Goal: Task Accomplishment & Management: Complete application form

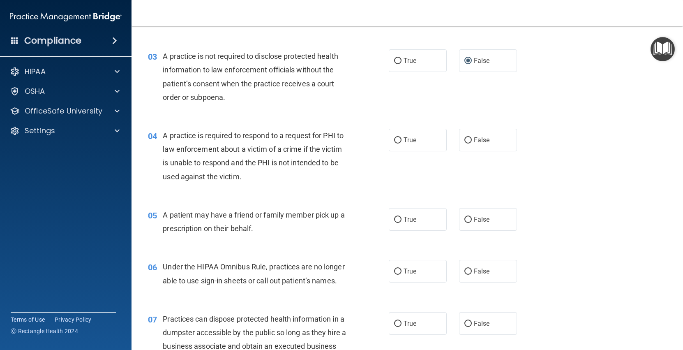
scroll to position [176, 0]
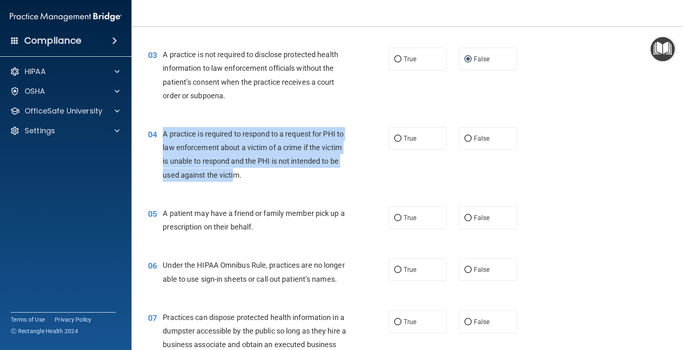
drag, startPoint x: 234, startPoint y: 180, endPoint x: 157, endPoint y: 139, distance: 87.4
click at [157, 139] on div "04 A practice is required to respond to a request for PHI to law enforcement ab…" at bounding box center [269, 156] width 266 height 59
copy div "A practice is required to respond to a request for PHI to law enforcement about…"
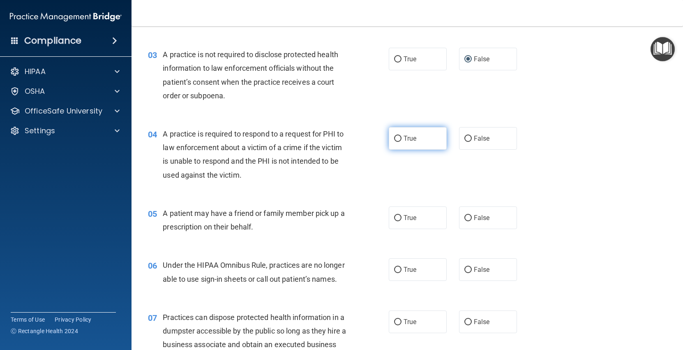
click at [400, 147] on label "True" at bounding box center [418, 138] width 58 height 23
click at [400, 142] on input "True" at bounding box center [397, 139] width 7 height 6
radio input "true"
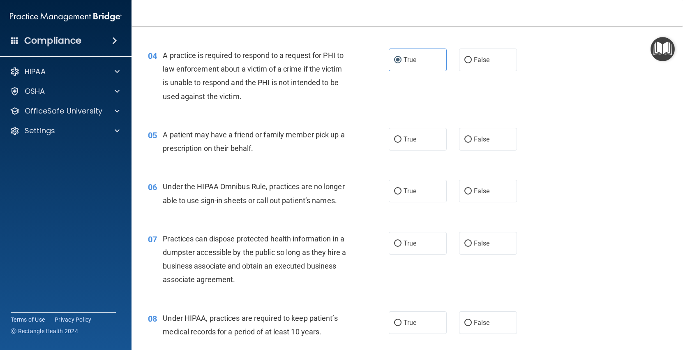
scroll to position [256, 0]
click at [399, 148] on label "True" at bounding box center [418, 138] width 58 height 23
click at [399, 141] on input "True" at bounding box center [397, 138] width 7 height 6
radio input "true"
drag, startPoint x: 264, startPoint y: 148, endPoint x: 164, endPoint y: 140, distance: 99.7
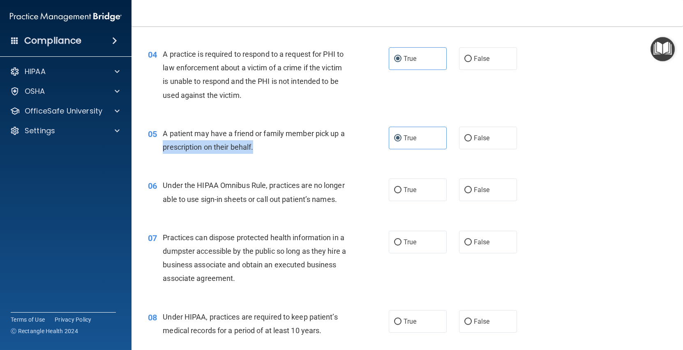
click at [164, 140] on div "A patient may have a friend or family member pick up a prescription on their be…" at bounding box center [258, 140] width 190 height 27
click at [257, 147] on div "A patient may have a friend or family member pick up a prescription on their be…" at bounding box center [258, 140] width 190 height 27
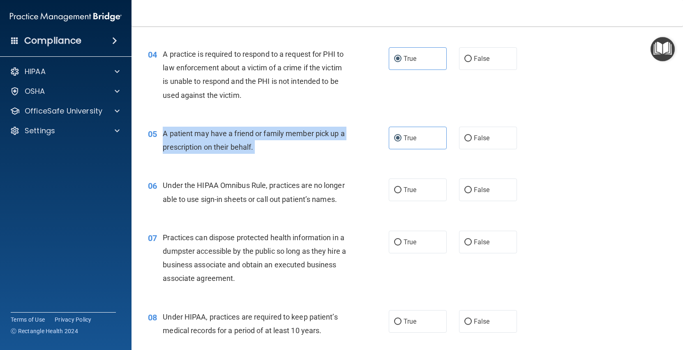
drag, startPoint x: 257, startPoint y: 147, endPoint x: 163, endPoint y: 136, distance: 94.8
click at [163, 136] on div "A patient may have a friend or family member pick up a prescription on their be…" at bounding box center [258, 140] width 190 height 27
copy ng-form "A patient may have a friend or family member pick up a prescription on their be…"
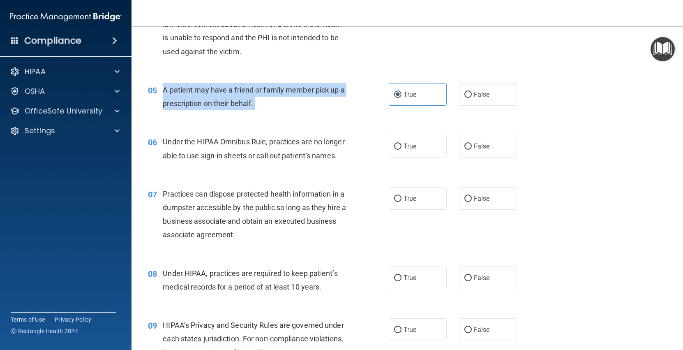
scroll to position [322, 0]
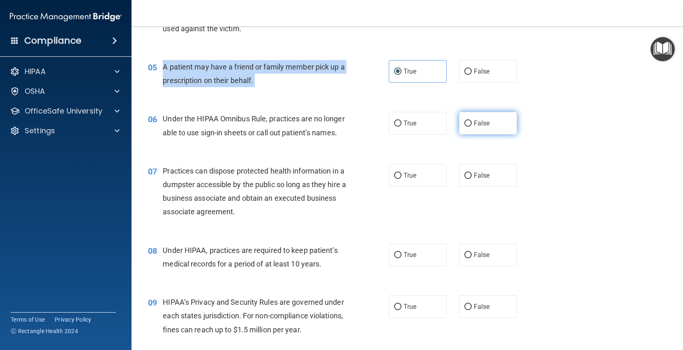
click at [469, 127] on label "False" at bounding box center [488, 123] width 58 height 23
click at [469, 121] on input "False" at bounding box center [467, 123] width 7 height 6
radio input "true"
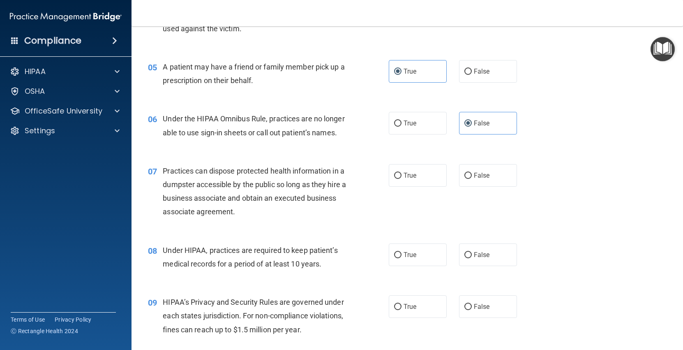
click at [255, 208] on span "Practices can dispose protected health information in a dumpster accessible by …" at bounding box center [254, 191] width 183 height 50
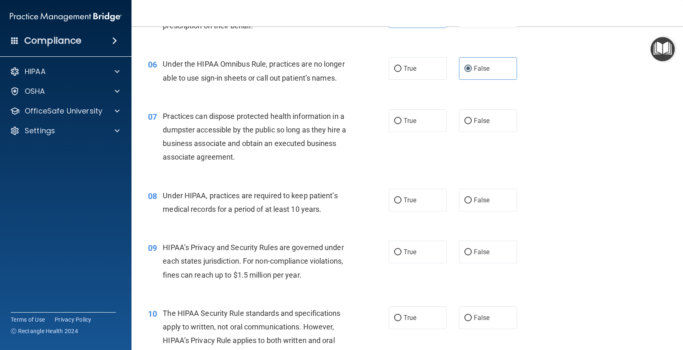
scroll to position [381, 0]
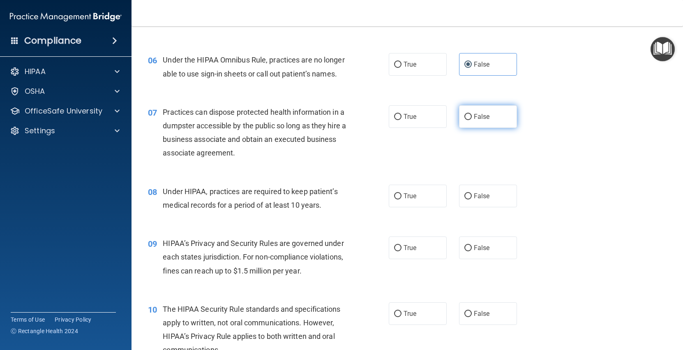
click at [471, 115] on input "False" at bounding box center [467, 117] width 7 height 6
radio input "true"
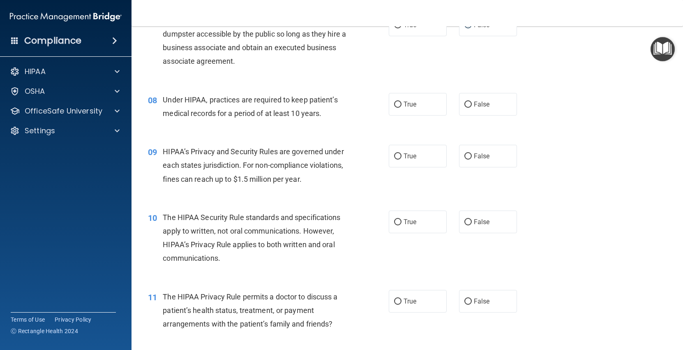
scroll to position [475, 0]
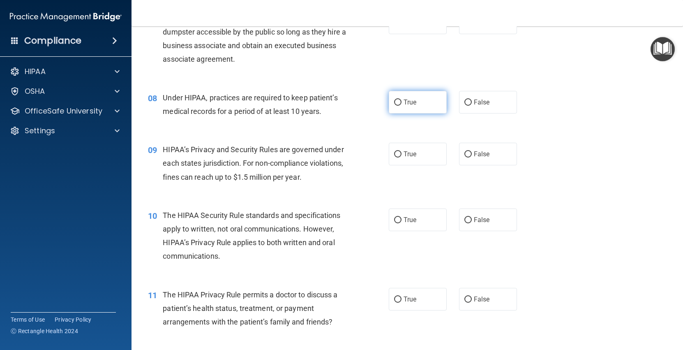
click at [403, 101] on label "True" at bounding box center [418, 102] width 58 height 23
click at [402, 101] on input "True" at bounding box center [397, 102] width 7 height 6
radio input "true"
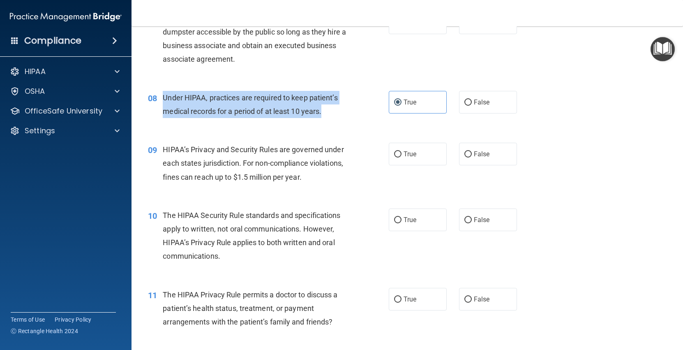
drag, startPoint x: 335, startPoint y: 114, endPoint x: 160, endPoint y: 102, distance: 175.5
click at [160, 102] on div "08 Under HIPAA, practices are required to keep patient’s medical records for a …" at bounding box center [269, 106] width 266 height 31
copy div "Under HIPAA, practices are required to keep patient’s medical records for a per…"
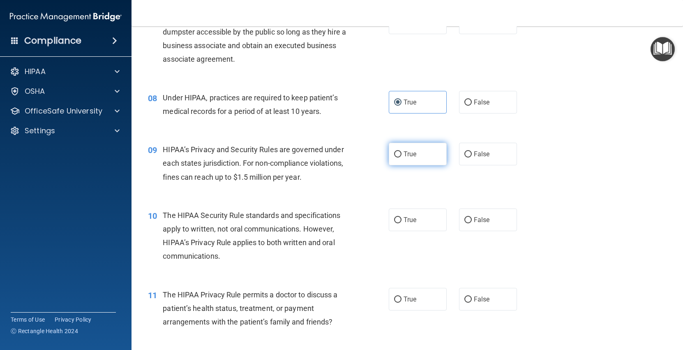
click at [390, 151] on label "True" at bounding box center [418, 154] width 58 height 23
click at [394, 151] on input "True" at bounding box center [397, 154] width 7 height 6
radio input "true"
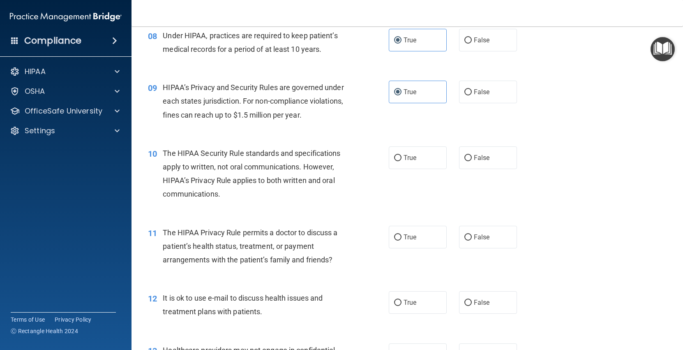
scroll to position [538, 0]
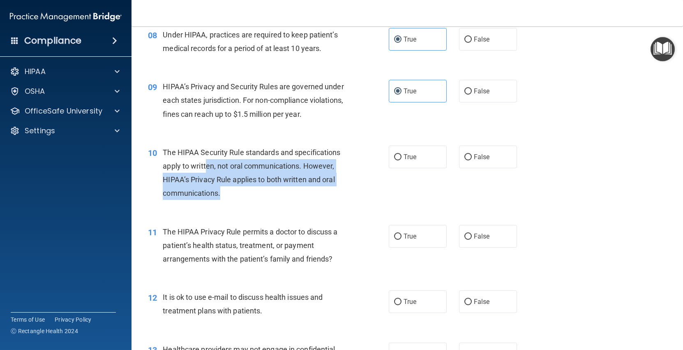
drag, startPoint x: 230, startPoint y: 194, endPoint x: 208, endPoint y: 164, distance: 37.3
click at [206, 164] on div "The HIPAA Security Rule standards and specifications apply to written, not oral…" at bounding box center [258, 172] width 190 height 55
click at [228, 192] on div "The HIPAA Security Rule standards and specifications apply to written, not oral…" at bounding box center [258, 172] width 190 height 55
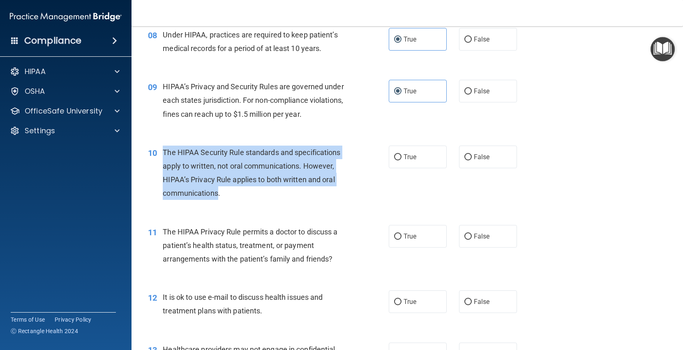
drag, startPoint x: 219, startPoint y: 193, endPoint x: 164, endPoint y: 149, distance: 69.9
click at [164, 149] on span "The HIPAA Security Rule standards and specifications apply to written, not oral…" at bounding box center [252, 173] width 178 height 50
copy span "The HIPAA Security Rule standards and specifications apply to written, not oral…"
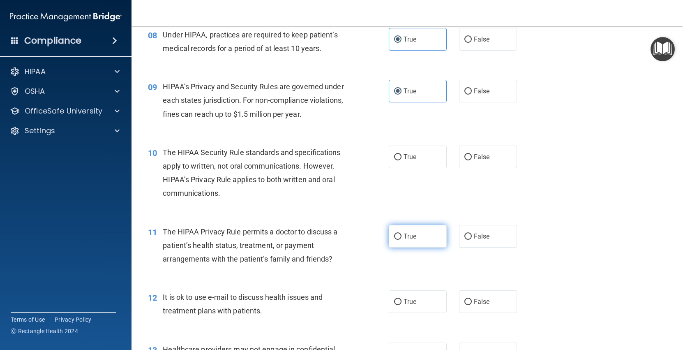
click at [419, 242] on label "True" at bounding box center [418, 236] width 58 height 23
click at [402, 240] on input "True" at bounding box center [397, 236] width 7 height 6
radio input "true"
click at [473, 236] on label "False" at bounding box center [488, 236] width 58 height 23
click at [472, 236] on input "False" at bounding box center [467, 236] width 7 height 6
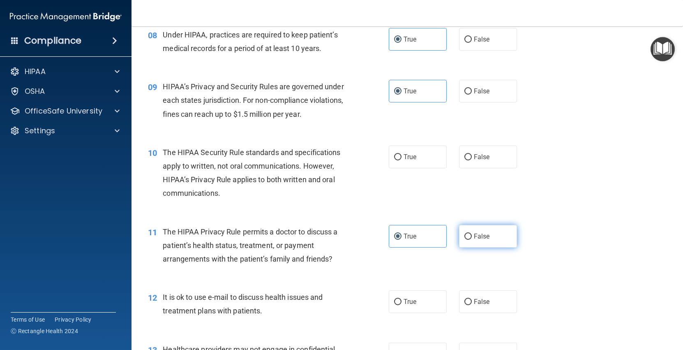
radio input "true"
radio input "false"
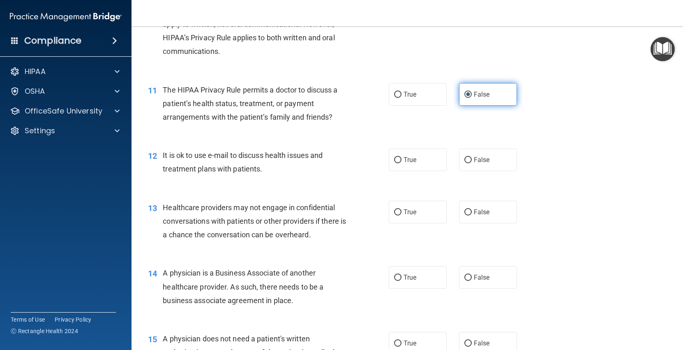
scroll to position [687, 0]
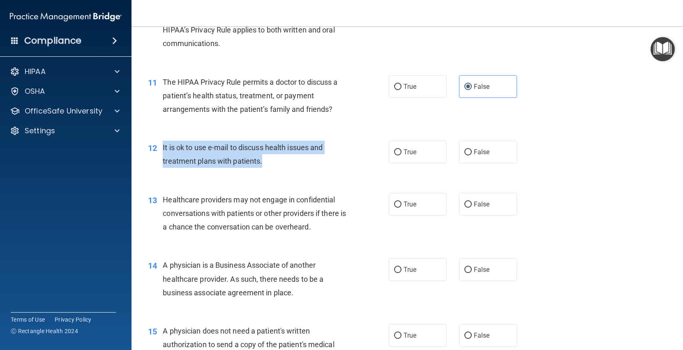
drag, startPoint x: 264, startPoint y: 164, endPoint x: 162, endPoint y: 145, distance: 103.7
click at [162, 145] on div "12 It is ok to use e-mail to discuss health issues and treatment plans with pat…" at bounding box center [269, 156] width 266 height 31
copy div "It is ok to use e-mail to discuss health issues and treatment plans with patien…"
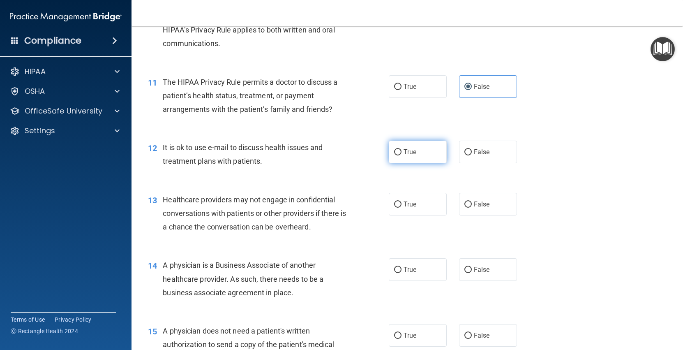
click at [406, 153] on span "True" at bounding box center [410, 152] width 13 height 8
click at [402, 153] on input "True" at bounding box center [397, 152] width 7 height 6
radio input "true"
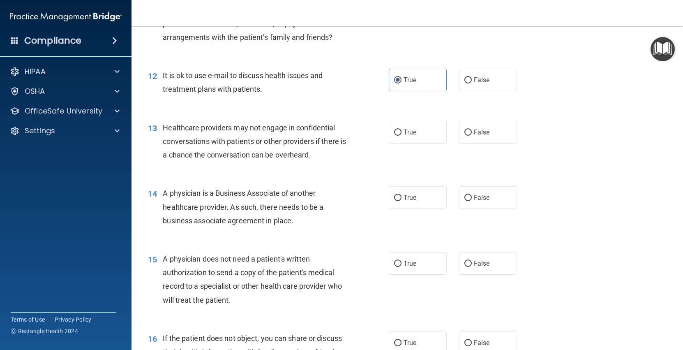
scroll to position [767, 0]
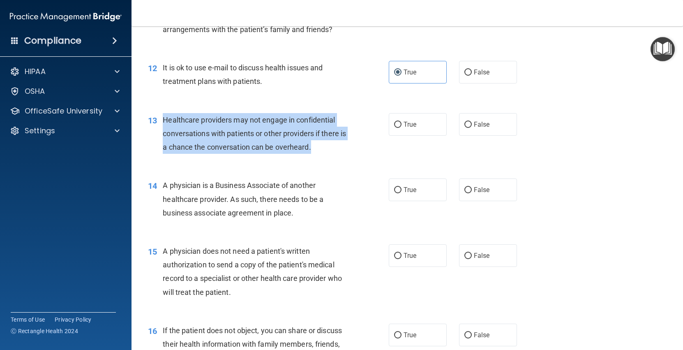
drag, startPoint x: 322, startPoint y: 149, endPoint x: 159, endPoint y: 121, distance: 165.5
click at [159, 121] on div "13 Healthcare providers may not engage in confidential conversations with patie…" at bounding box center [269, 135] width 266 height 45
copy div "Healthcare providers may not engage in confidential conversations with patients…"
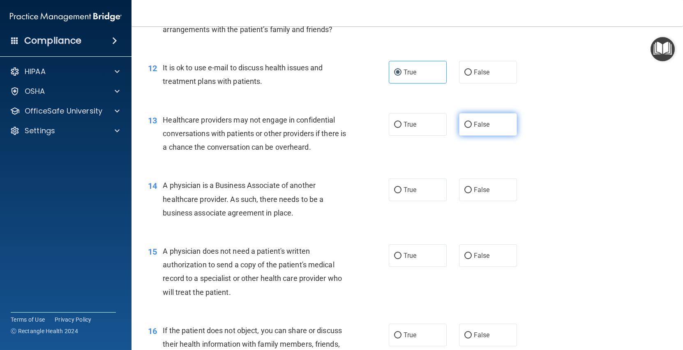
click at [464, 132] on label "False" at bounding box center [488, 124] width 58 height 23
click at [464, 128] on input "False" at bounding box center [467, 125] width 7 height 6
radio input "true"
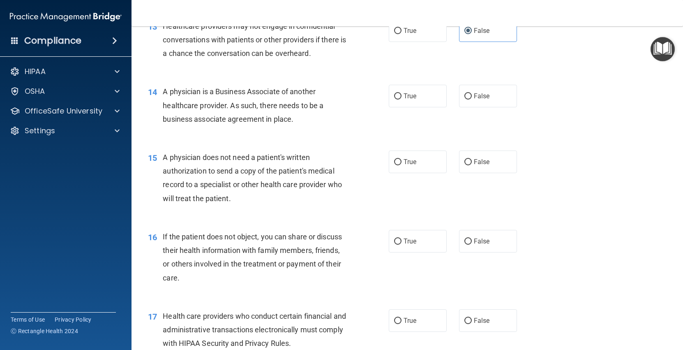
scroll to position [863, 0]
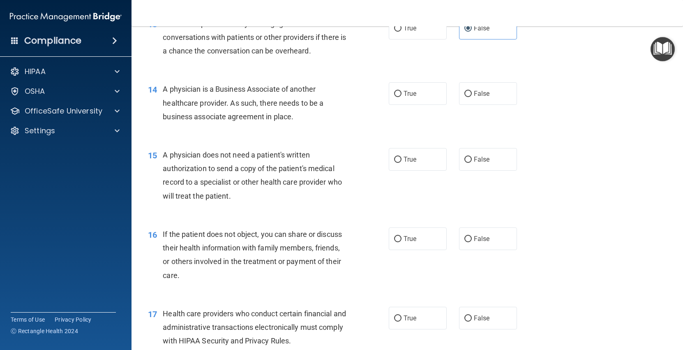
drag, startPoint x: 298, startPoint y: 118, endPoint x: 164, endPoint y: 92, distance: 136.0
click at [164, 92] on div "A physician is a Business Associate of another healthcare provider. As such, th…" at bounding box center [258, 102] width 190 height 41
copy span "A physician is a Business Associate of another healthcare provider. As such, th…"
click at [430, 103] on label "True" at bounding box center [418, 93] width 58 height 23
click at [402, 97] on input "True" at bounding box center [397, 94] width 7 height 6
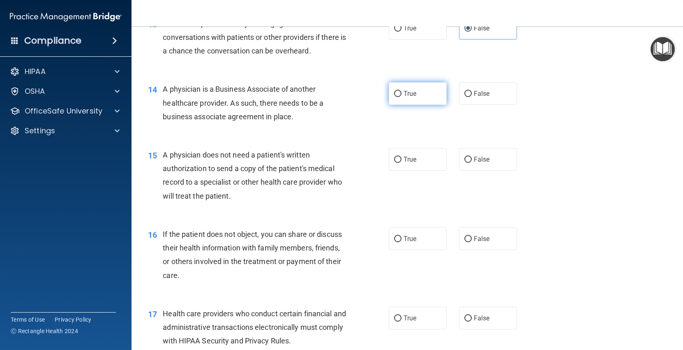
radio input "true"
click at [412, 168] on label "True" at bounding box center [418, 159] width 58 height 23
click at [402, 163] on input "True" at bounding box center [397, 160] width 7 height 6
radio input "true"
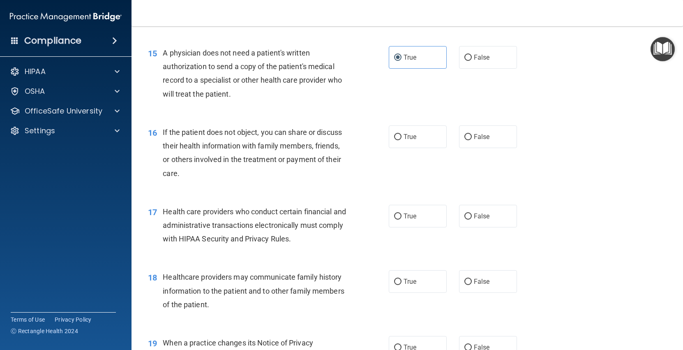
scroll to position [1000, 0]
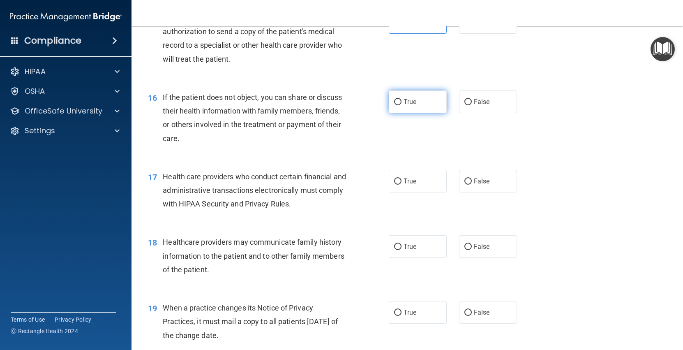
click at [400, 106] on label "True" at bounding box center [418, 101] width 58 height 23
click at [400, 105] on input "True" at bounding box center [397, 102] width 7 height 6
radio input "true"
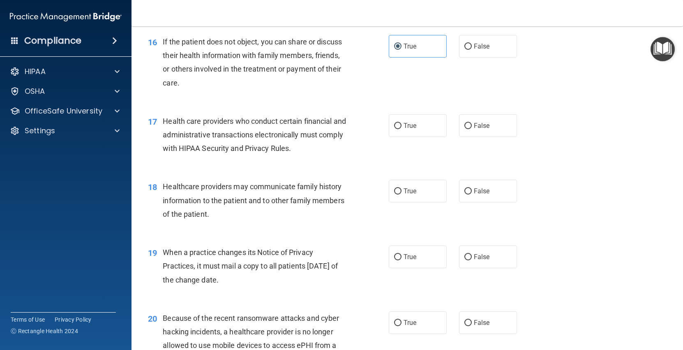
scroll to position [1058, 0]
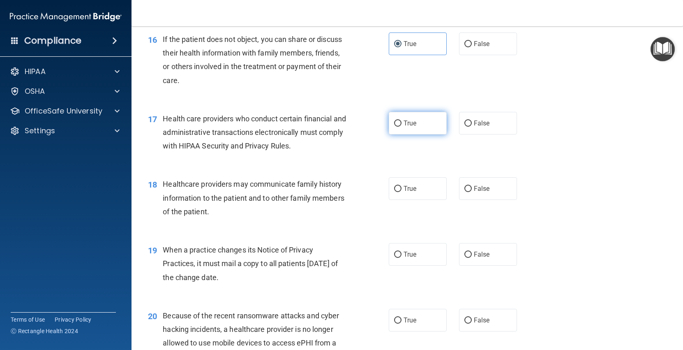
click at [399, 122] on input "True" at bounding box center [397, 123] width 7 height 6
radio input "true"
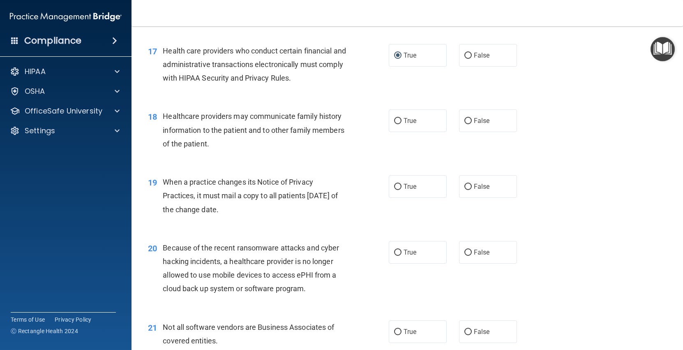
scroll to position [1169, 0]
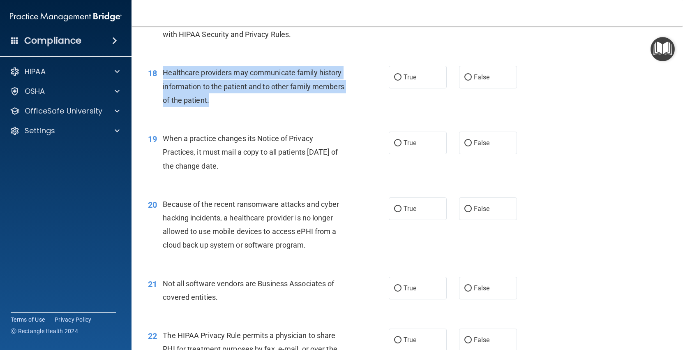
drag, startPoint x: 210, startPoint y: 101, endPoint x: 160, endPoint y: 69, distance: 58.6
click at [160, 69] on div "18 Healthcare providers may communicate family history information to the patie…" at bounding box center [269, 88] width 266 height 45
copy div "Healthcare providers may communicate family history information to the patient …"
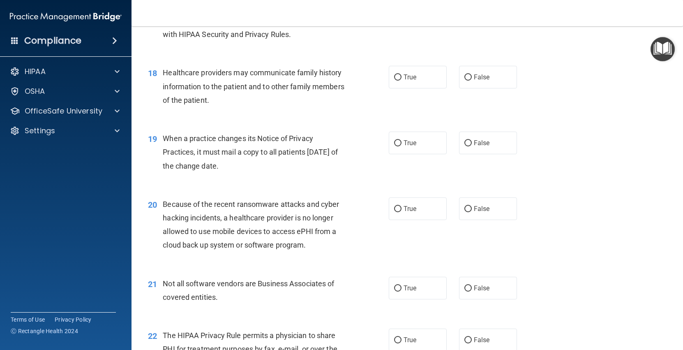
click at [403, 89] on div "18 Healthcare providers may communicate family history information to the patie…" at bounding box center [407, 88] width 531 height 66
click at [401, 81] on label "True" at bounding box center [418, 77] width 58 height 23
click at [401, 81] on input "True" at bounding box center [397, 77] width 7 height 6
radio input "true"
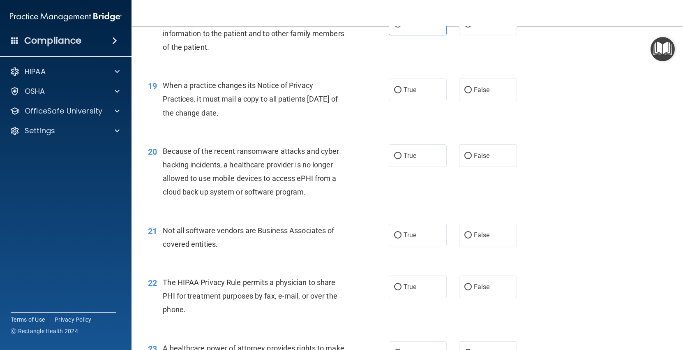
scroll to position [1230, 0]
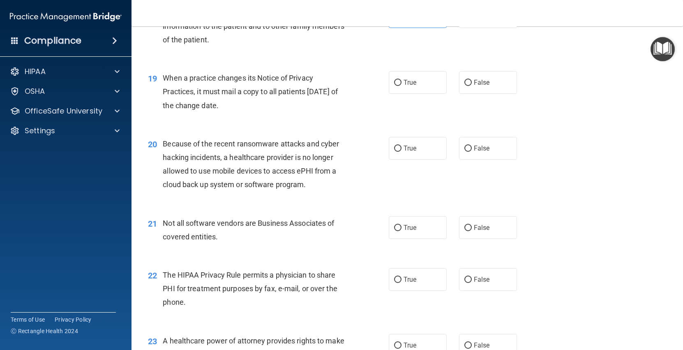
drag, startPoint x: 261, startPoint y: 104, endPoint x: 162, endPoint y: 81, distance: 101.9
click at [162, 81] on div "19 When a practice changes its Notice of Privacy Practices, it must mail a copy…" at bounding box center [269, 93] width 266 height 45
copy div "When a practice changes its Notice of Privacy Practices, it must mail a copy to…"
click at [419, 83] on label "True" at bounding box center [418, 82] width 58 height 23
click at [402, 83] on input "True" at bounding box center [397, 83] width 7 height 6
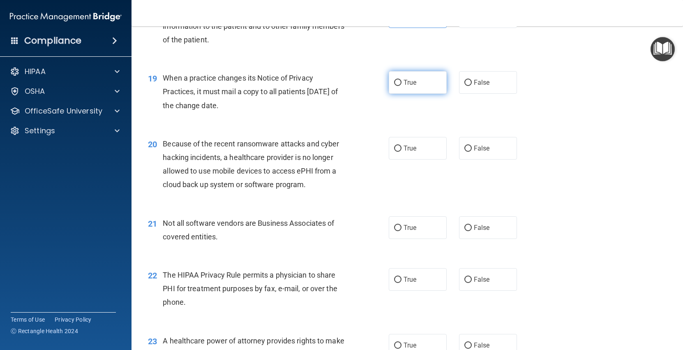
radio input "true"
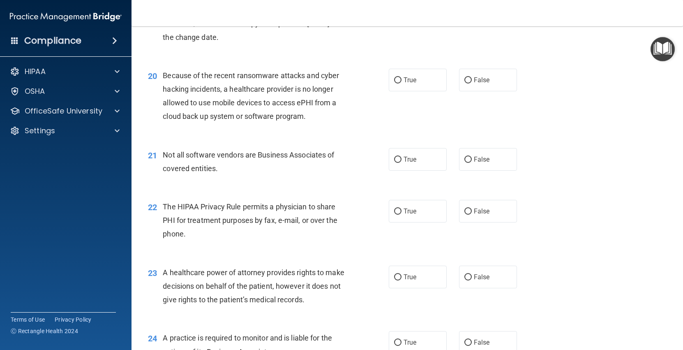
scroll to position [1299, 0]
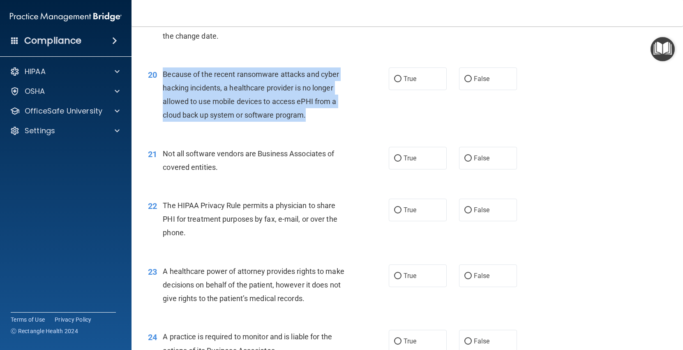
drag, startPoint x: 309, startPoint y: 118, endPoint x: 162, endPoint y: 76, distance: 152.7
click at [162, 76] on div "20 Because of the recent ransomware attacks and cyber hacking incidents, a heal…" at bounding box center [269, 96] width 266 height 59
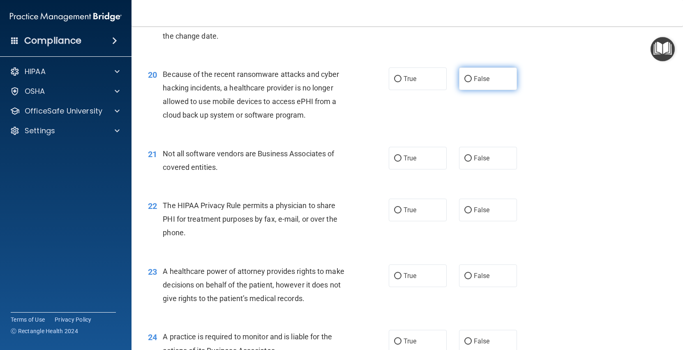
click at [477, 78] on span "False" at bounding box center [482, 79] width 16 height 8
click at [472, 78] on input "False" at bounding box center [467, 79] width 7 height 6
radio input "true"
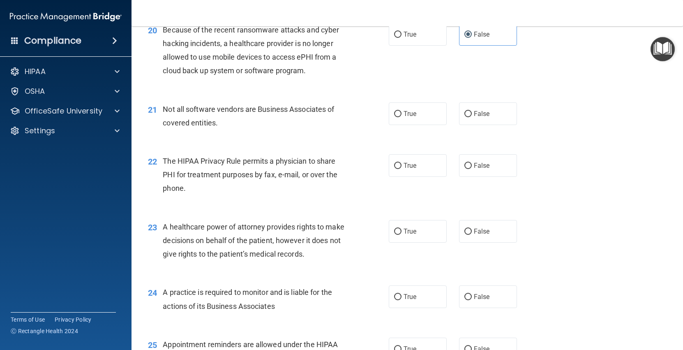
scroll to position [1346, 0]
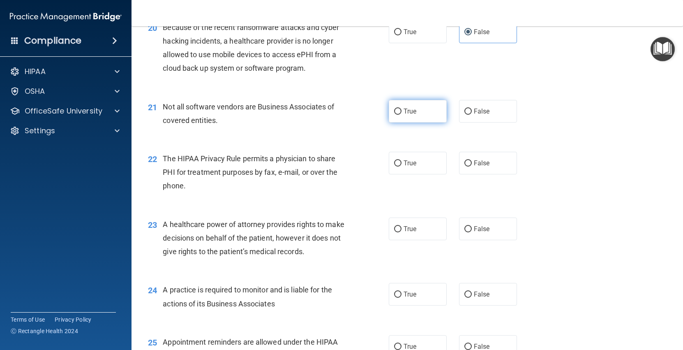
click at [397, 112] on input "True" at bounding box center [397, 112] width 7 height 6
radio input "true"
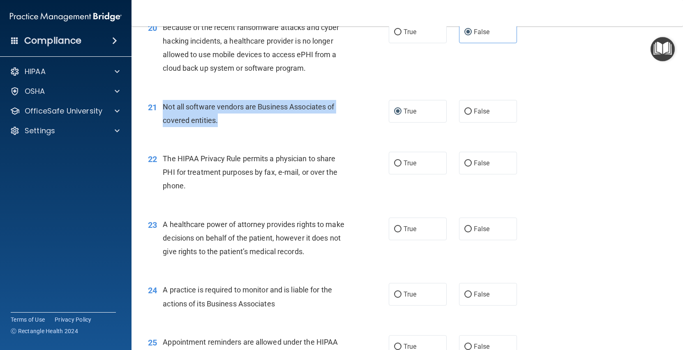
drag, startPoint x: 220, startPoint y: 125, endPoint x: 161, endPoint y: 107, distance: 62.2
click at [161, 107] on div "21 Not all software vendors are Business Associates of covered entities." at bounding box center [269, 115] width 266 height 31
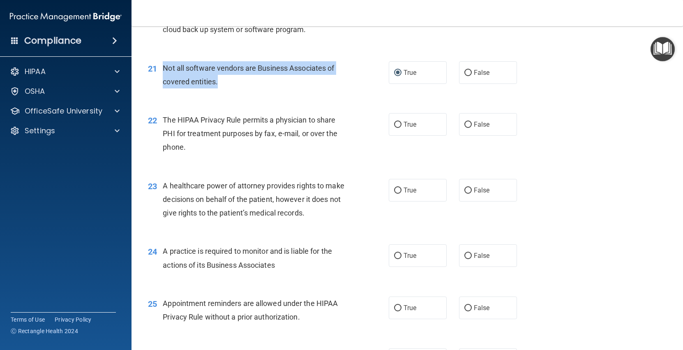
scroll to position [1402, 0]
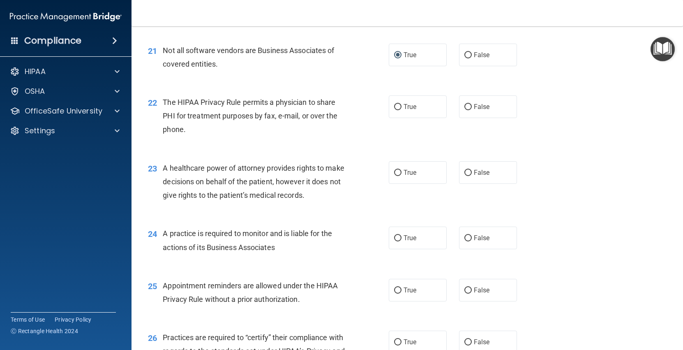
click at [206, 131] on div "The HIPAA Privacy Rule permits a physician to share PHI for treatment purposes …" at bounding box center [258, 115] width 190 height 41
click at [391, 113] on label "True" at bounding box center [418, 106] width 58 height 23
click at [394, 110] on input "True" at bounding box center [397, 107] width 7 height 6
radio input "true"
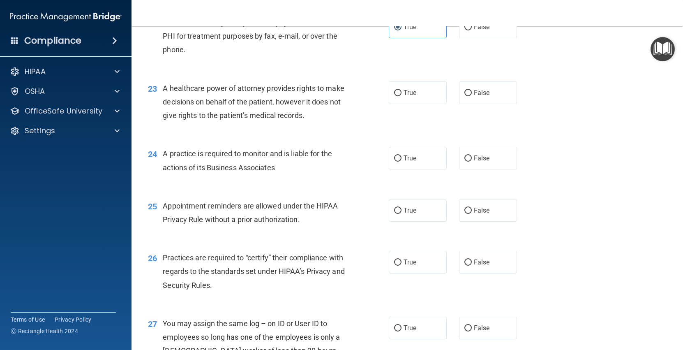
scroll to position [1483, 0]
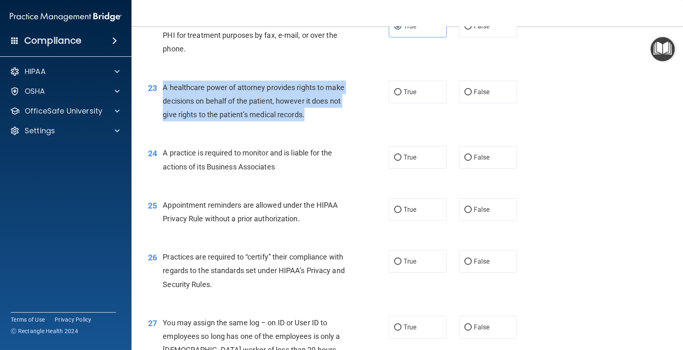
drag, startPoint x: 307, startPoint y: 115, endPoint x: 162, endPoint y: 85, distance: 148.6
click at [162, 85] on div "23 A healthcare power of attorney provides rights to make decisions on behalf o…" at bounding box center [269, 103] width 266 height 45
click at [469, 91] on input "False" at bounding box center [467, 92] width 7 height 6
radio input "true"
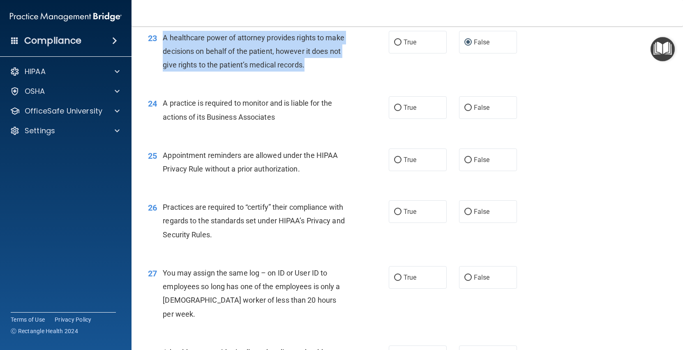
scroll to position [1537, 0]
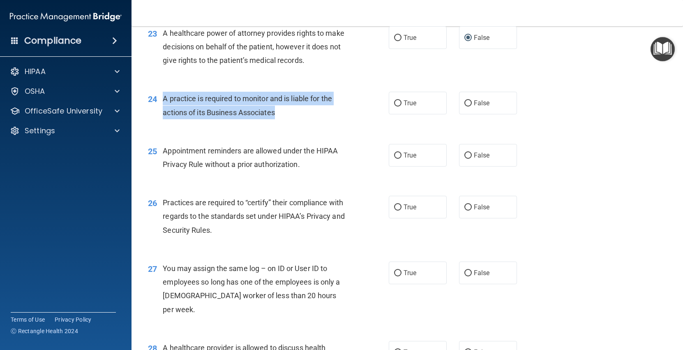
drag, startPoint x: 280, startPoint y: 116, endPoint x: 158, endPoint y: 101, distance: 122.7
click at [158, 101] on div "24 A practice is required to monitor and is liable for the actions of its Busin…" at bounding box center [269, 107] width 266 height 31
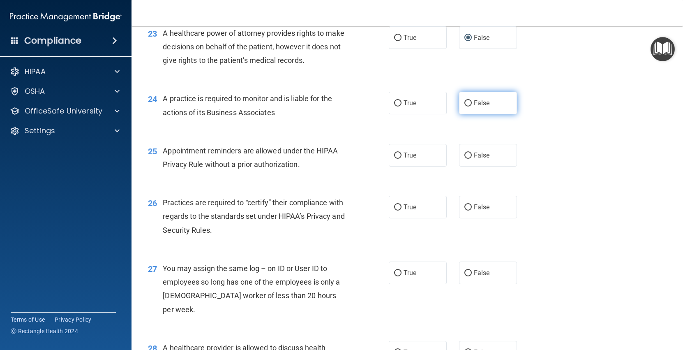
click at [471, 113] on label "False" at bounding box center [488, 103] width 58 height 23
click at [471, 106] on input "False" at bounding box center [467, 103] width 7 height 6
radio input "true"
click at [352, 157] on div "Appointment reminders are allowed under the HIPAA Privacy Rule without a prior …" at bounding box center [258, 157] width 190 height 27
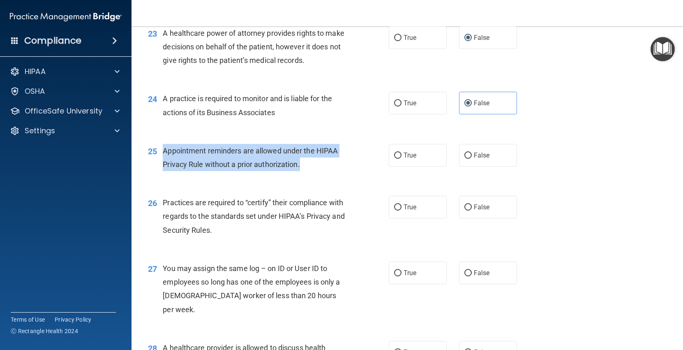
drag, startPoint x: 310, startPoint y: 171, endPoint x: 162, endPoint y: 154, distance: 148.5
click at [163, 154] on div "Appointment reminders are allowed under the HIPAA Privacy Rule without a prior …" at bounding box center [258, 157] width 190 height 27
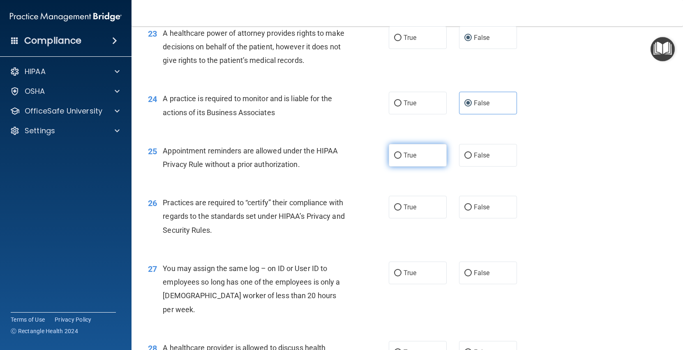
click at [425, 155] on label "True" at bounding box center [418, 155] width 58 height 23
click at [402, 155] on input "True" at bounding box center [397, 155] width 7 height 6
radio input "true"
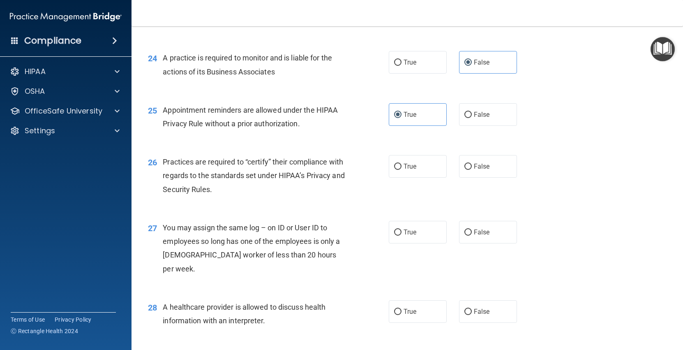
scroll to position [1586, 0]
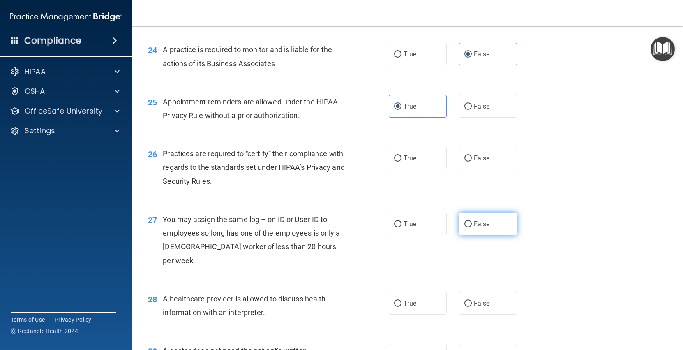
click at [490, 225] on label "False" at bounding box center [488, 223] width 58 height 23
click at [472, 225] on input "False" at bounding box center [467, 224] width 7 height 6
radio input "true"
click at [404, 156] on span "True" at bounding box center [410, 158] width 13 height 8
click at [402, 156] on input "True" at bounding box center [397, 158] width 7 height 6
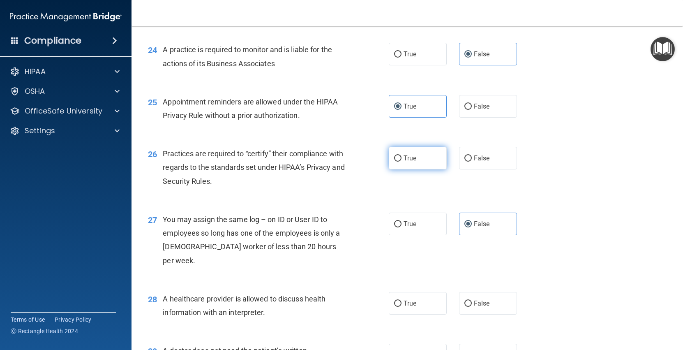
radio input "true"
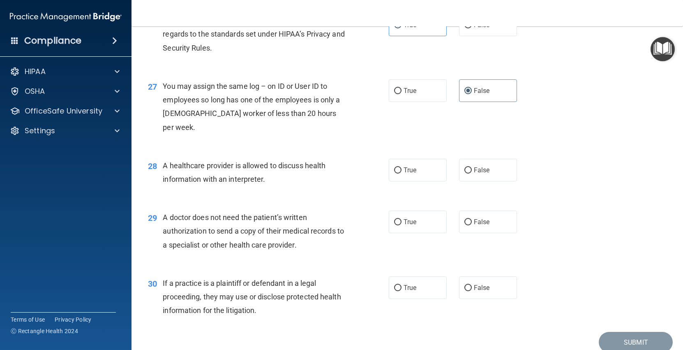
scroll to position [1741, 0]
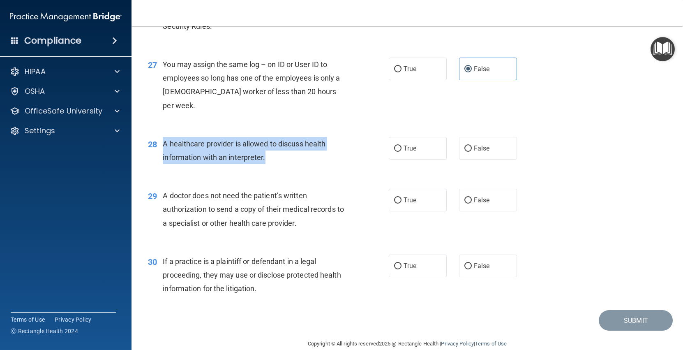
drag, startPoint x: 270, startPoint y: 143, endPoint x: 157, endPoint y: 132, distance: 113.2
click at [157, 137] on div "28 A healthcare provider is allowed to discuss health information with an inter…" at bounding box center [269, 152] width 266 height 31
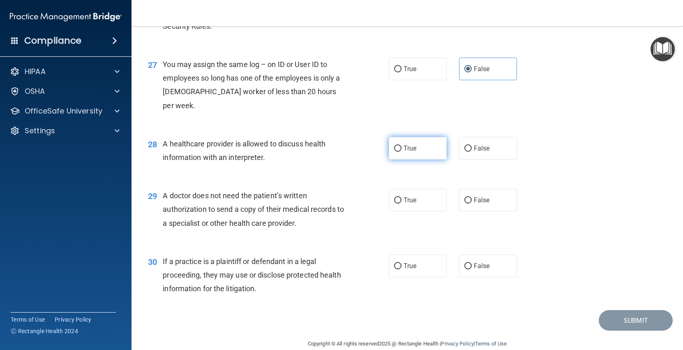
click at [436, 139] on label "True" at bounding box center [418, 148] width 58 height 23
click at [402, 145] on input "True" at bounding box center [397, 148] width 7 height 6
radio input "true"
drag, startPoint x: 302, startPoint y: 208, endPoint x: 160, endPoint y: 182, distance: 144.1
click at [160, 189] on div "29 A doctor does not need the patient’s written authorization to send a copy of…" at bounding box center [269, 211] width 266 height 45
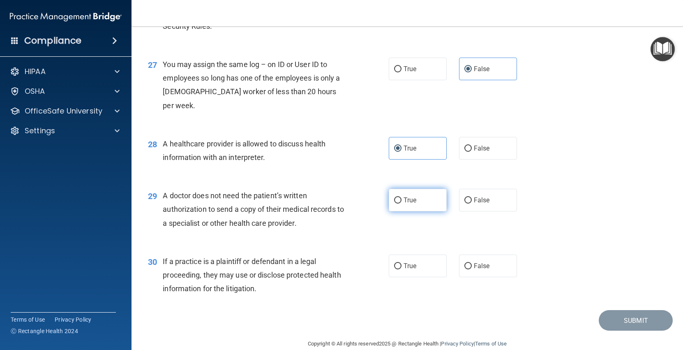
click at [416, 196] on span "True" at bounding box center [410, 200] width 13 height 8
click at [402, 197] on input "True" at bounding box center [397, 200] width 7 height 6
radio input "true"
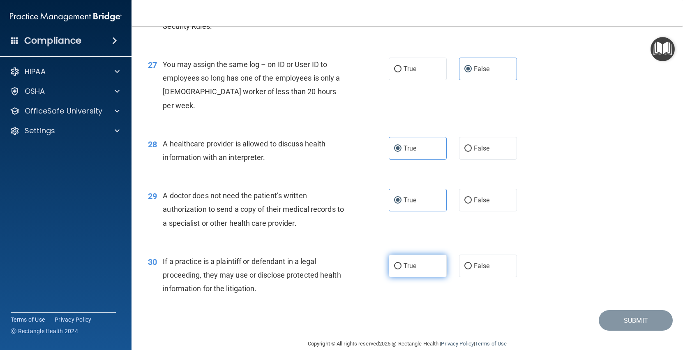
click at [400, 256] on label "True" at bounding box center [418, 265] width 58 height 23
click at [400, 263] on input "True" at bounding box center [397, 266] width 7 height 6
radio input "true"
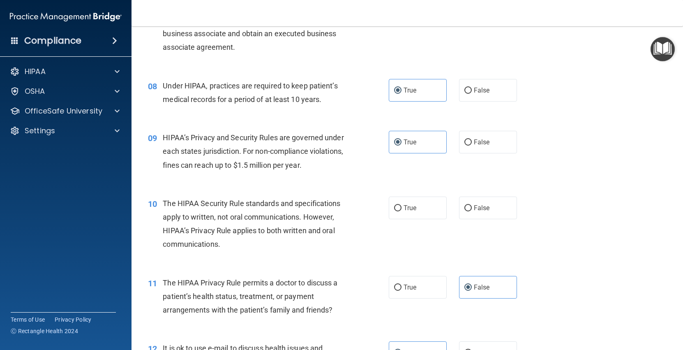
scroll to position [487, 0]
click at [395, 206] on input "True" at bounding box center [397, 207] width 7 height 6
radio input "true"
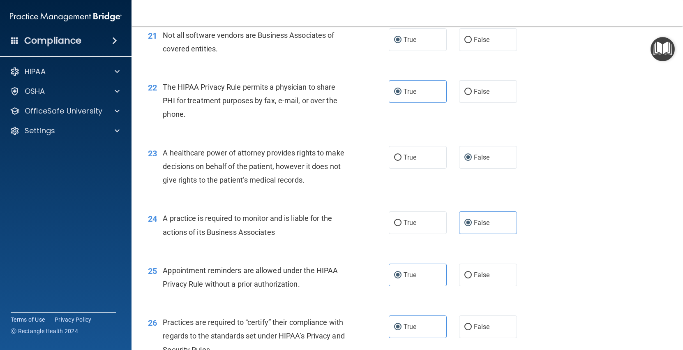
scroll to position [1741, 0]
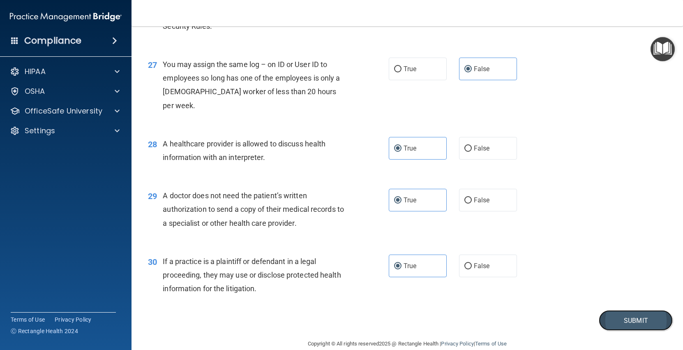
click at [614, 310] on button "Submit" at bounding box center [636, 320] width 74 height 21
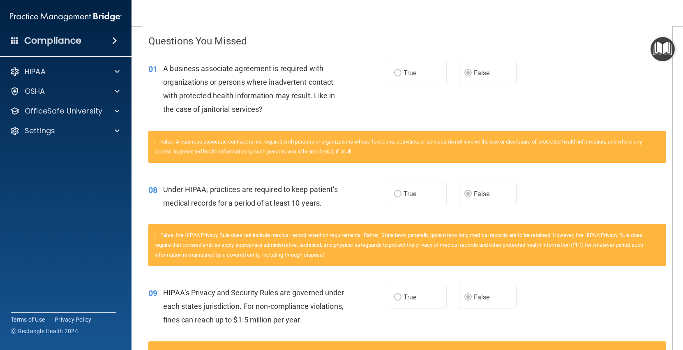
scroll to position [174, 0]
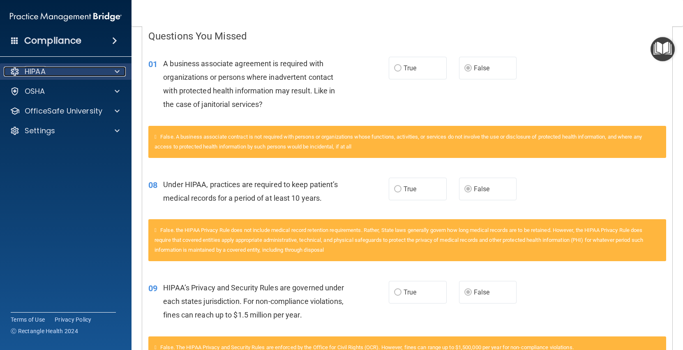
click at [68, 72] on div "HIPAA" at bounding box center [55, 72] width 102 height 10
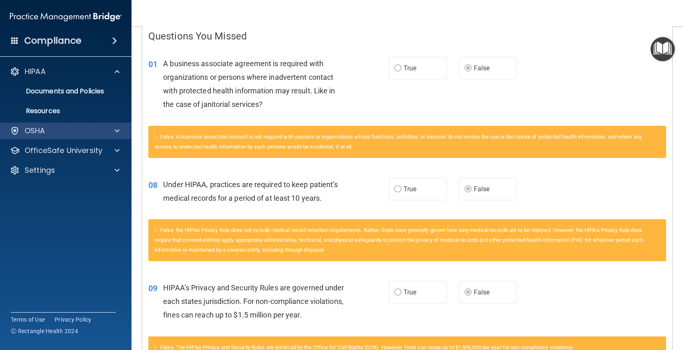
click at [73, 136] on div "OSHA" at bounding box center [66, 130] width 132 height 16
click at [115, 130] on span at bounding box center [117, 131] width 5 height 10
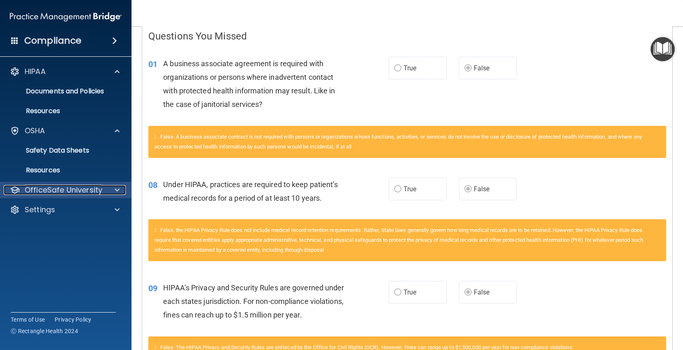
click at [114, 193] on div at bounding box center [116, 190] width 21 height 10
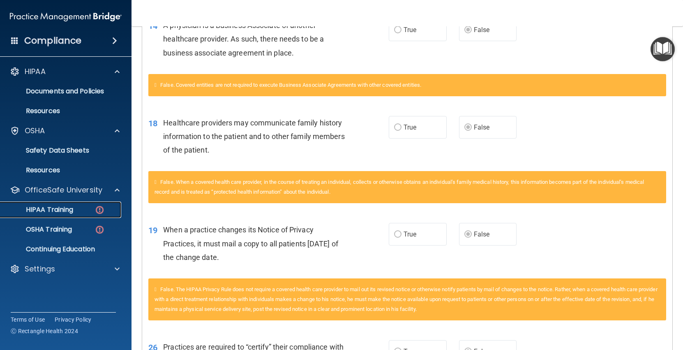
scroll to position [676, 0]
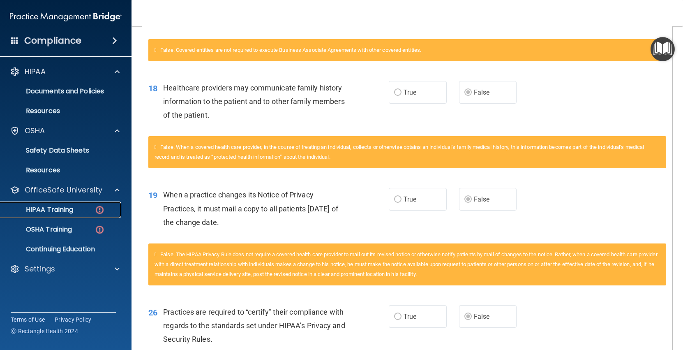
click at [57, 208] on p "HIPAA Training" at bounding box center [39, 210] width 68 height 8
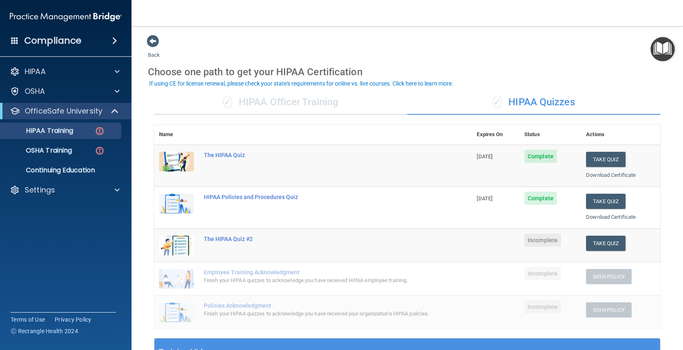
click at [338, 108] on div "✓ HIPAA Officer Training" at bounding box center [280, 102] width 253 height 25
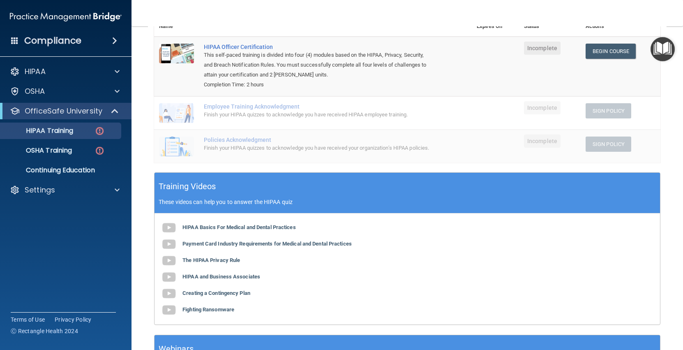
scroll to position [4, 0]
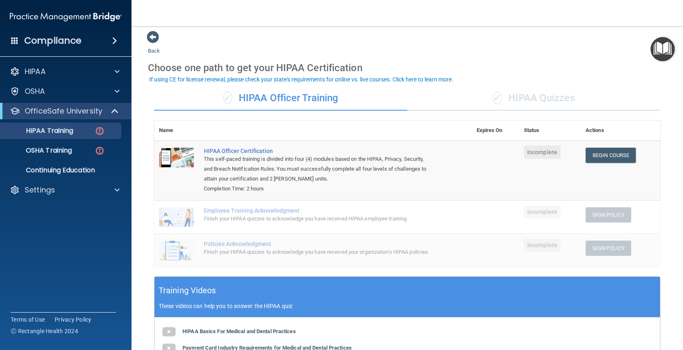
click at [507, 97] on div "✓ HIPAA Quizzes" at bounding box center [533, 98] width 253 height 25
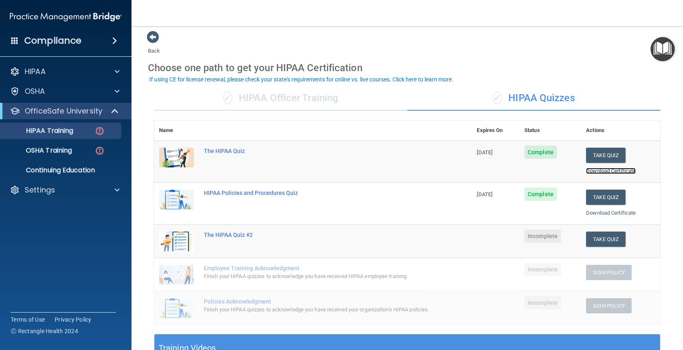
click at [612, 169] on link "Download Certificate" at bounding box center [611, 171] width 50 height 6
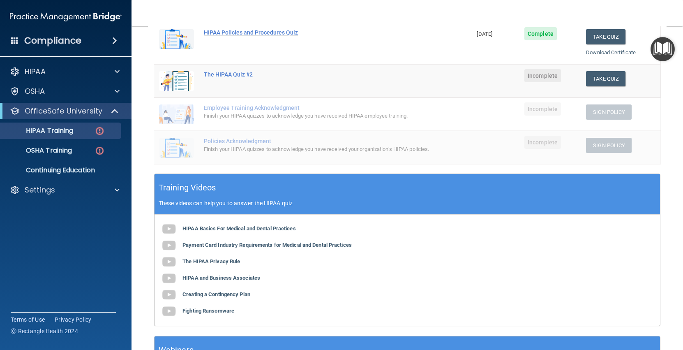
scroll to position [111, 0]
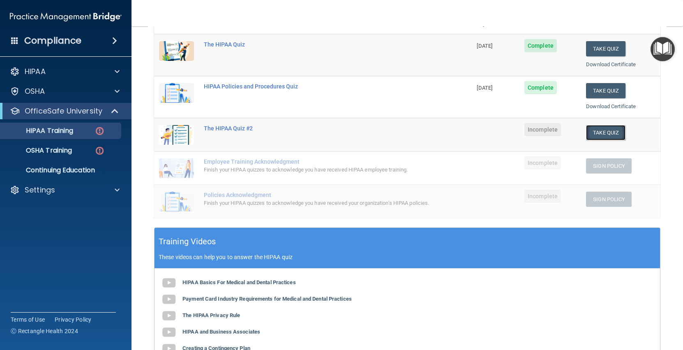
click at [591, 134] on button "Take Quiz" at bounding box center [605, 132] width 39 height 15
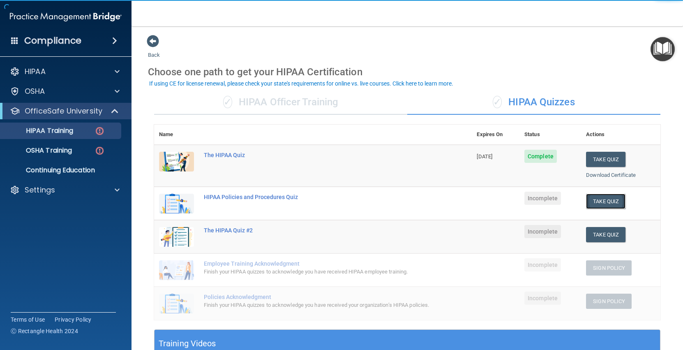
click at [605, 201] on button "Take Quiz" at bounding box center [605, 201] width 39 height 15
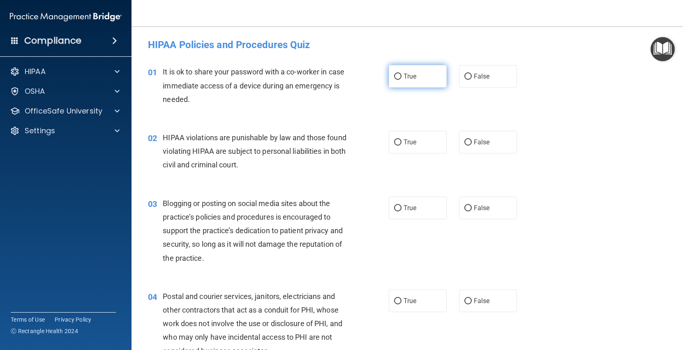
click at [402, 78] on label "True" at bounding box center [418, 76] width 58 height 23
click at [402, 78] on input "True" at bounding box center [397, 77] width 7 height 6
radio input "true"
click at [491, 75] on label "False" at bounding box center [488, 76] width 58 height 23
click at [472, 75] on input "False" at bounding box center [467, 77] width 7 height 6
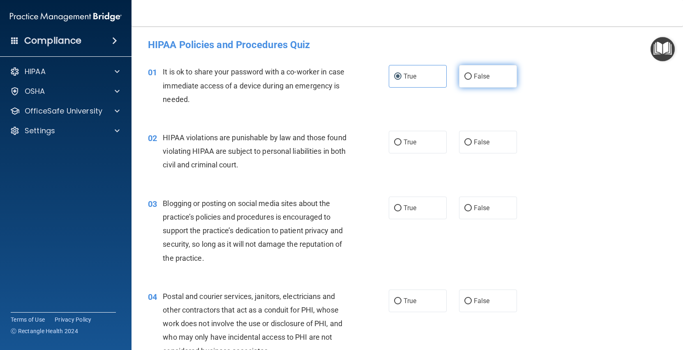
radio input "true"
radio input "false"
click at [431, 141] on label "True" at bounding box center [418, 142] width 58 height 23
click at [402, 141] on input "True" at bounding box center [397, 142] width 7 height 6
radio input "true"
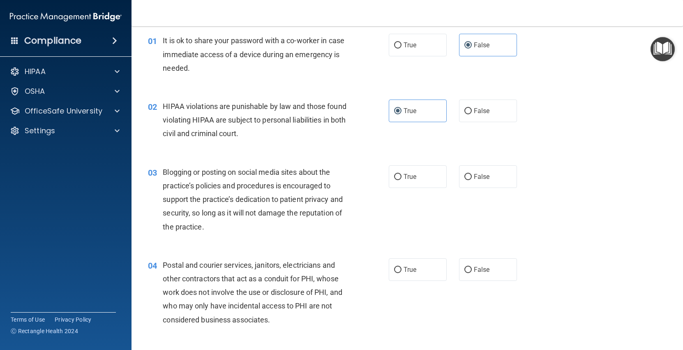
scroll to position [35, 0]
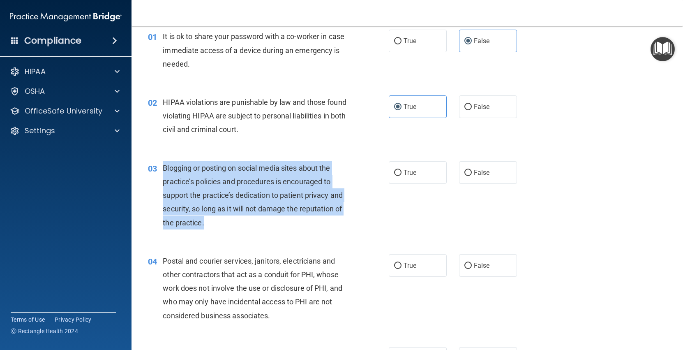
drag, startPoint x: 213, startPoint y: 224, endPoint x: 163, endPoint y: 171, distance: 73.0
click at [163, 171] on div "Blogging or posting on social media sites about the practice’s policies and pro…" at bounding box center [258, 195] width 190 height 68
copy span "Blogging or posting on social media sites about the practice’s policies and pro…"
click at [469, 170] on input "False" at bounding box center [467, 173] width 7 height 6
radio input "true"
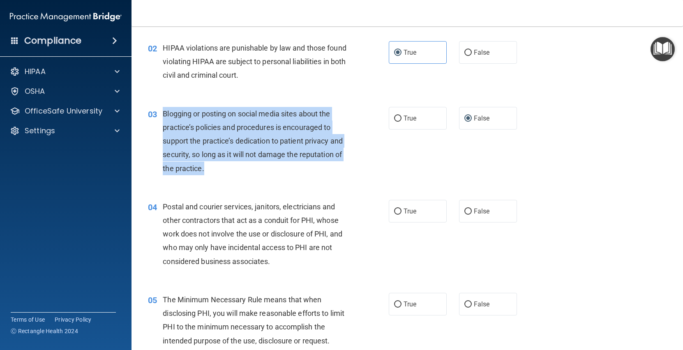
scroll to position [209, 0]
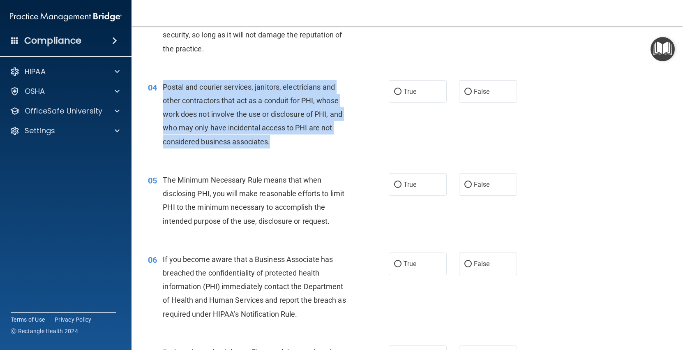
drag, startPoint x: 272, startPoint y: 138, endPoint x: 164, endPoint y: 88, distance: 119.2
click at [164, 88] on div "Postal and courier services, janitors, electricians and other contractors that …" at bounding box center [258, 114] width 190 height 68
copy span "Postal and courier services, janitors, electricians and other contractors that …"
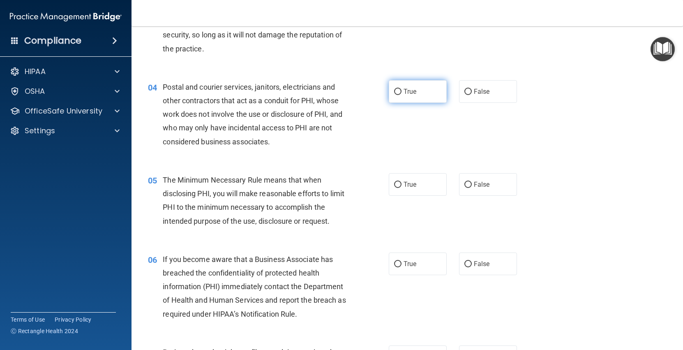
click at [414, 98] on label "True" at bounding box center [418, 91] width 58 height 23
click at [402, 95] on input "True" at bounding box center [397, 92] width 7 height 6
radio input "true"
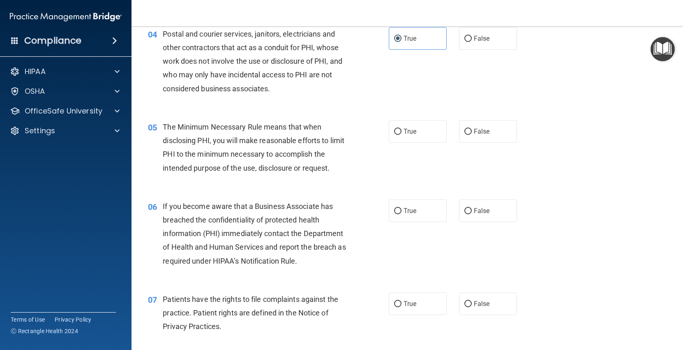
scroll to position [263, 0]
click at [395, 133] on input "True" at bounding box center [397, 131] width 7 height 6
radio input "true"
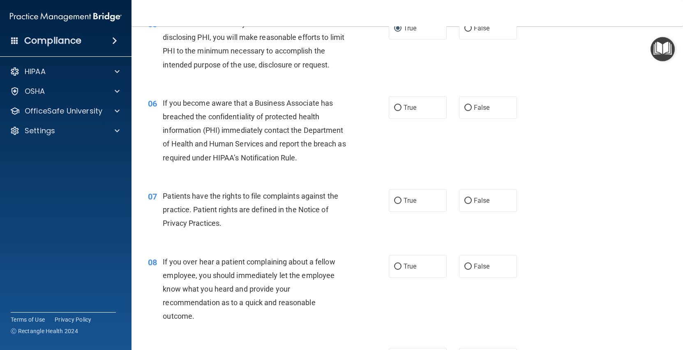
scroll to position [366, 0]
click at [425, 101] on label "True" at bounding box center [418, 107] width 58 height 23
click at [402, 104] on input "True" at bounding box center [397, 107] width 7 height 6
radio input "true"
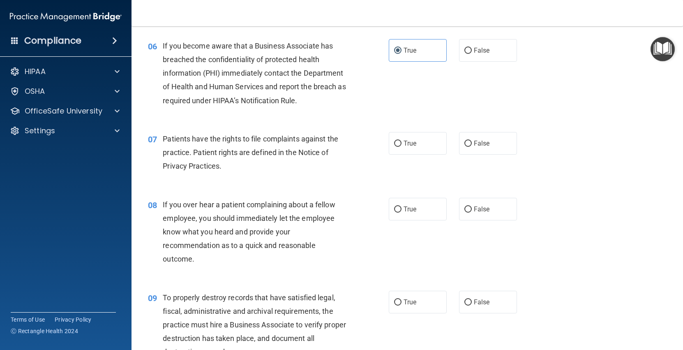
scroll to position [425, 0]
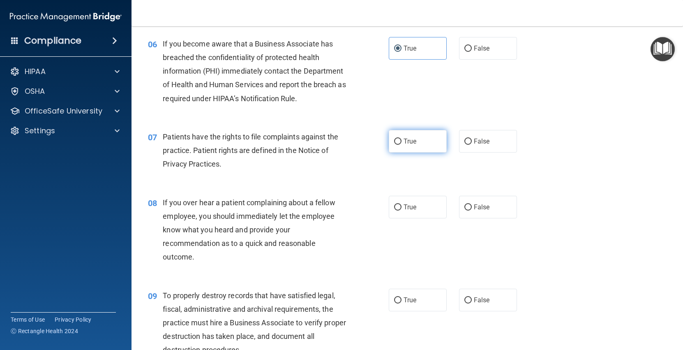
click at [421, 139] on label "True" at bounding box center [418, 141] width 58 height 23
click at [402, 139] on input "True" at bounding box center [397, 142] width 7 height 6
radio input "true"
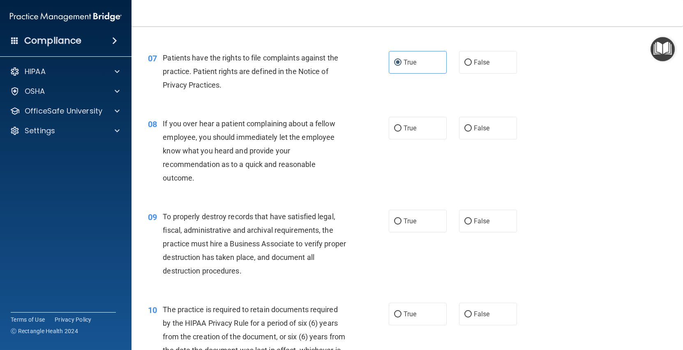
scroll to position [509, 0]
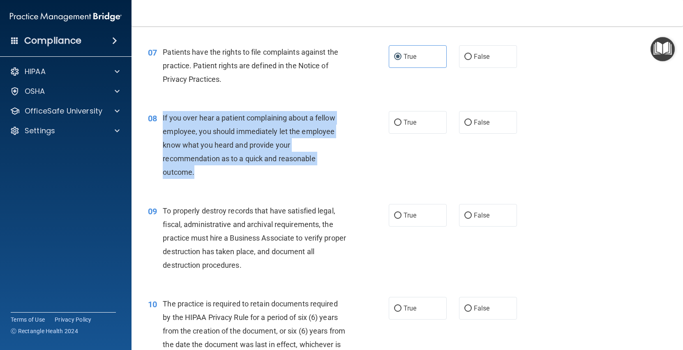
drag, startPoint x: 197, startPoint y: 174, endPoint x: 161, endPoint y: 118, distance: 66.8
click at [161, 118] on div "08 If you over hear a patient complaining about a fellow employee, you should i…" at bounding box center [269, 147] width 266 height 72
copy div "If you over hear a patient complaining about a fellow employee, you should imme…"
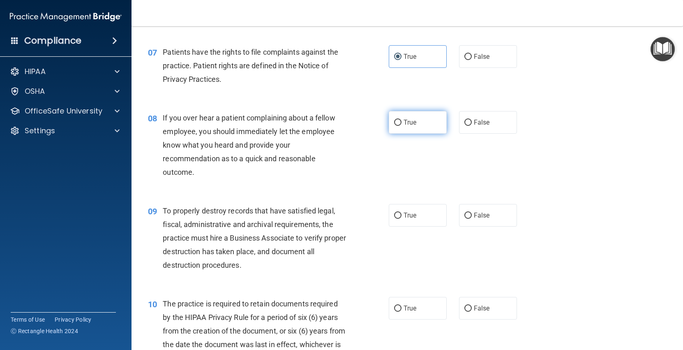
click at [422, 126] on label "True" at bounding box center [418, 122] width 58 height 23
click at [402, 126] on input "True" at bounding box center [397, 123] width 7 height 6
radio input "true"
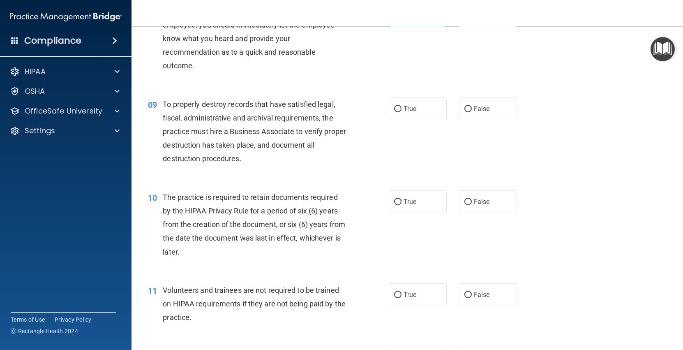
scroll to position [617, 0]
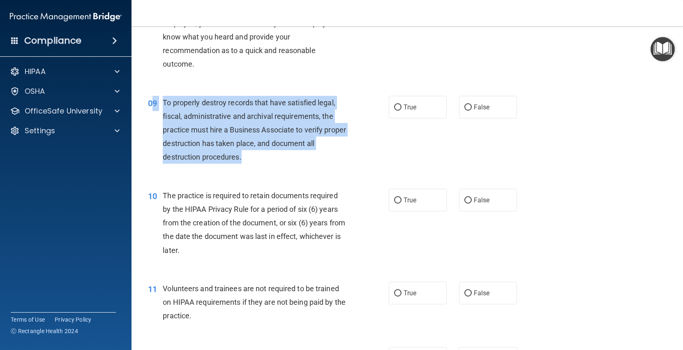
drag, startPoint x: 241, startPoint y: 155, endPoint x: 155, endPoint y: 106, distance: 99.2
click at [155, 106] on div "09 To properly destroy records that have satisfied legal, fiscal, administrativ…" at bounding box center [269, 132] width 266 height 72
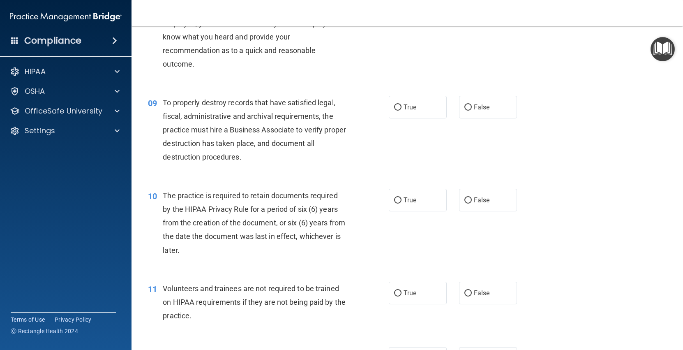
click at [167, 108] on div "To properly destroy records that have satisfied legal, fiscal, administrative a…" at bounding box center [258, 130] width 190 height 68
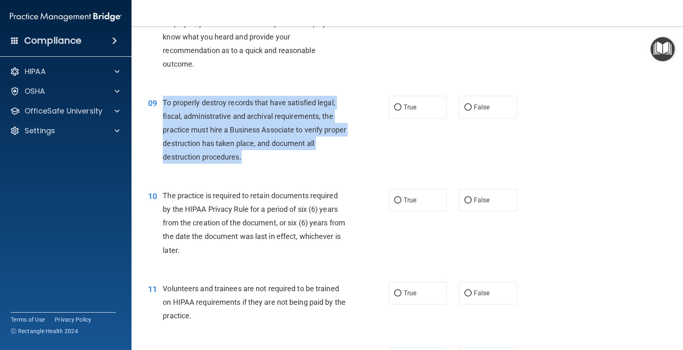
drag, startPoint x: 259, startPoint y: 156, endPoint x: 159, endPoint y: 100, distance: 114.7
click at [159, 100] on div "09 To properly destroy records that have satisfied legal, fiscal, administrativ…" at bounding box center [269, 132] width 266 height 72
copy div "To properly destroy records that have satisfied legal, fiscal, administrative a…"
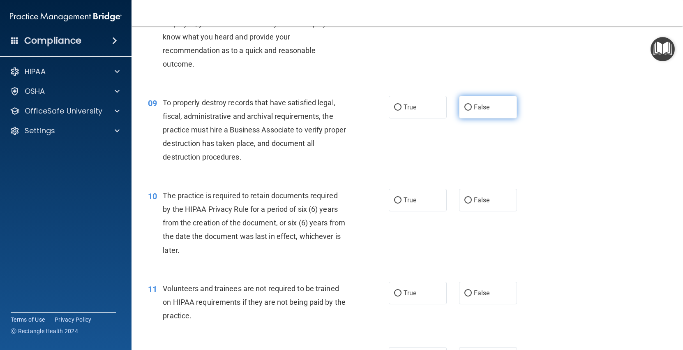
click at [477, 104] on span "False" at bounding box center [482, 107] width 16 height 8
click at [472, 104] on input "False" at bounding box center [467, 107] width 7 height 6
radio input "true"
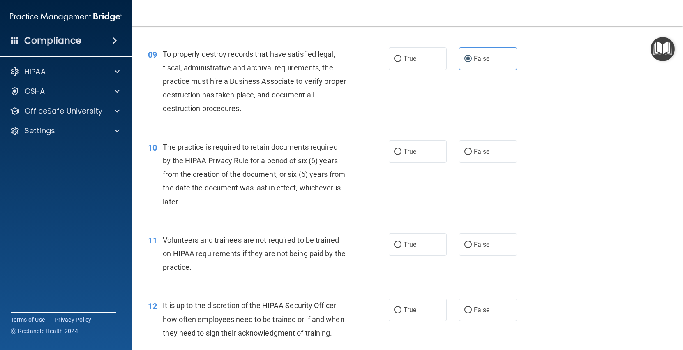
scroll to position [672, 0]
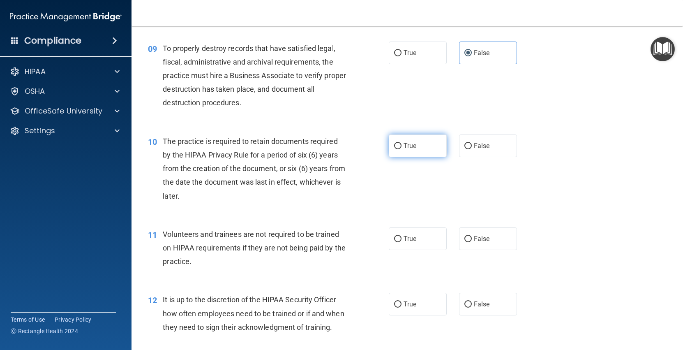
click at [413, 146] on span "True" at bounding box center [410, 146] width 13 height 8
click at [402, 146] on input "True" at bounding box center [397, 146] width 7 height 6
radio input "true"
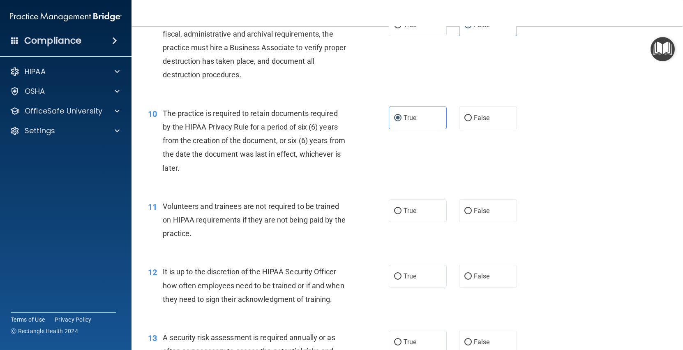
scroll to position [711, 0]
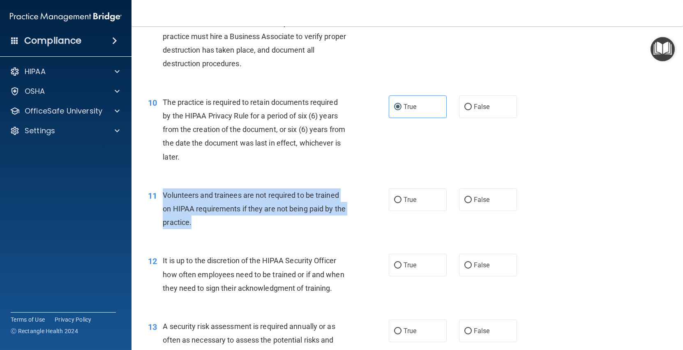
drag, startPoint x: 195, startPoint y: 226, endPoint x: 157, endPoint y: 202, distance: 45.3
click at [157, 202] on div "11 Volunteers and trainees are not required to be trained on HIPAA requirements…" at bounding box center [269, 210] width 266 height 45
copy div "Volunteers and trainees are not required to be trained on HIPAA requirements if…"
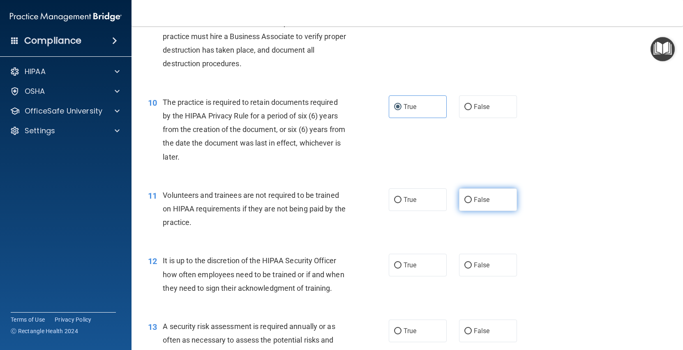
click at [477, 203] on span "False" at bounding box center [482, 200] width 16 height 8
click at [472, 203] on input "False" at bounding box center [467, 200] width 7 height 6
radio input "true"
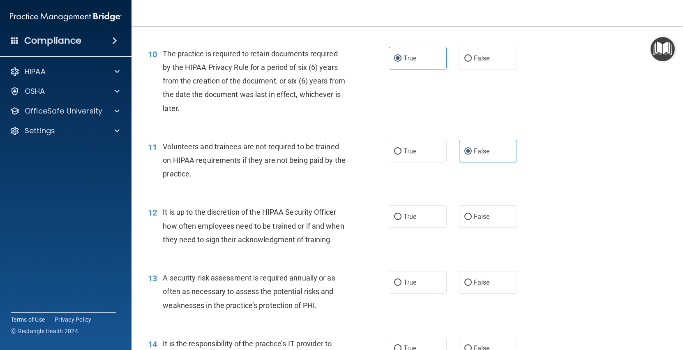
scroll to position [805, 0]
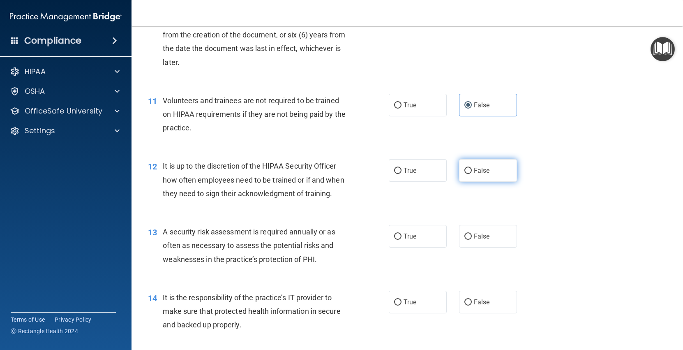
click at [480, 173] on span "False" at bounding box center [482, 170] width 16 height 8
click at [472, 173] on input "False" at bounding box center [467, 171] width 7 height 6
radio input "true"
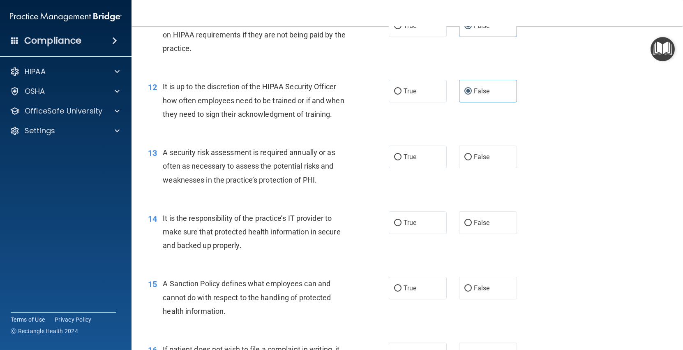
scroll to position [887, 0]
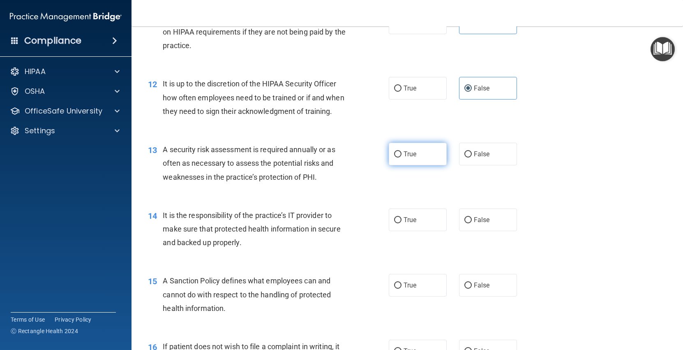
click at [411, 158] on span "True" at bounding box center [410, 154] width 13 height 8
click at [402, 157] on input "True" at bounding box center [397, 154] width 7 height 6
radio input "true"
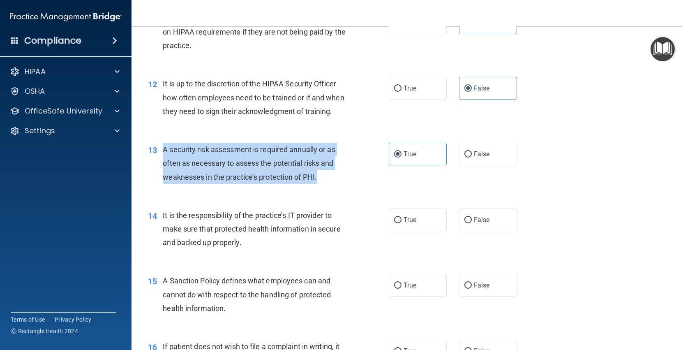
drag, startPoint x: 326, startPoint y: 178, endPoint x: 156, endPoint y: 159, distance: 170.5
click at [156, 159] on div "13 A security risk assessment is required annually or as often as necessary to …" at bounding box center [269, 165] width 266 height 45
copy div "A security risk assessment is required annually or as often as necessary to ass…"
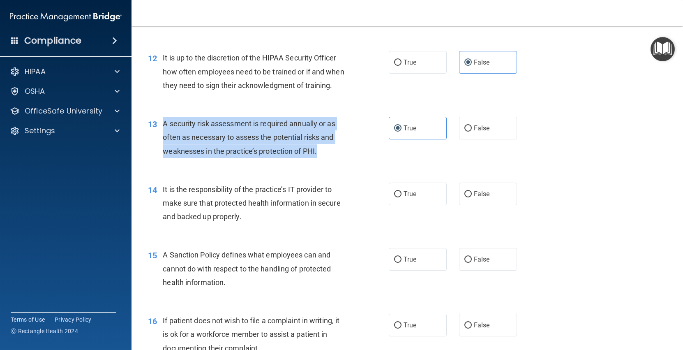
scroll to position [919, 0]
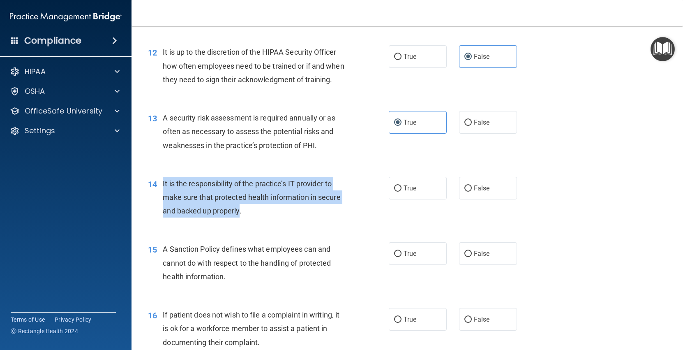
drag, startPoint x: 241, startPoint y: 212, endPoint x: 158, endPoint y: 183, distance: 88.0
click at [158, 183] on div "14 It is the responsibility of the practice’s IT provider to make sure that pro…" at bounding box center [269, 199] width 266 height 45
copy div "It is the responsibility of the practice’s IT provider to make sure that protec…"
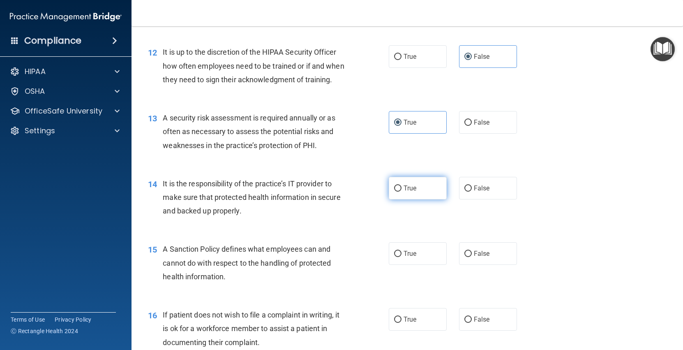
click at [404, 189] on span "True" at bounding box center [410, 188] width 13 height 8
click at [402, 189] on input "True" at bounding box center [397, 188] width 7 height 6
radio input "true"
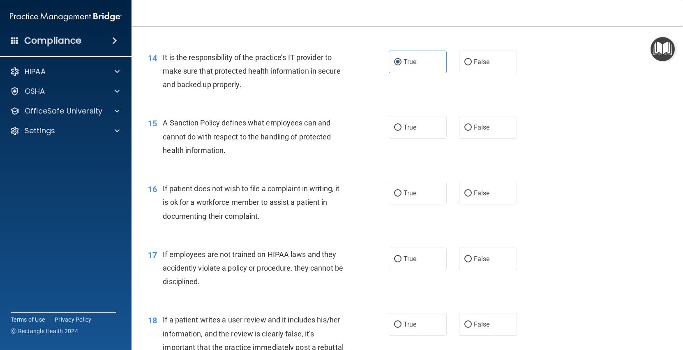
scroll to position [1052, 0]
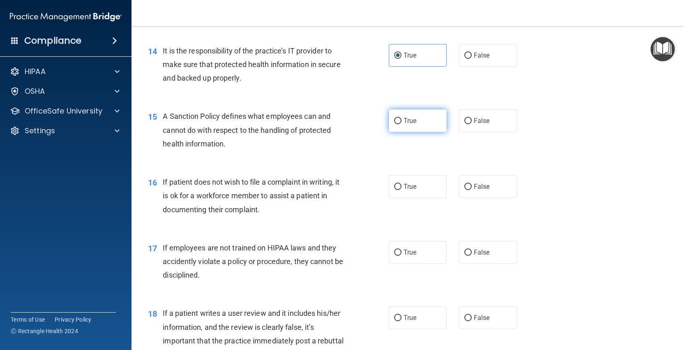
click at [396, 121] on input "True" at bounding box center [397, 121] width 7 height 6
radio input "true"
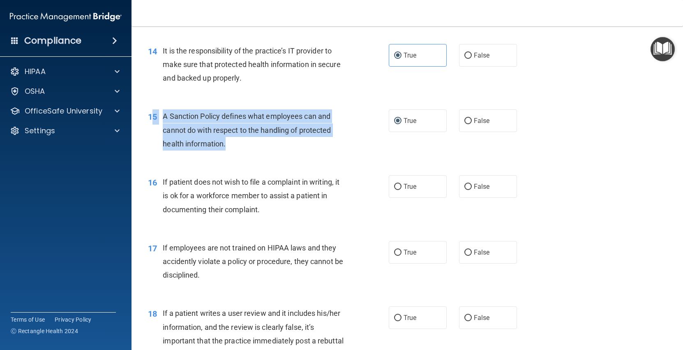
drag, startPoint x: 231, startPoint y: 144, endPoint x: 153, endPoint y: 113, distance: 83.7
click at [153, 113] on div "15 A Sanction Policy defines what employees can and cannot do with respect to t…" at bounding box center [269, 131] width 266 height 45
copy div "5 A Sanction Policy defines what employees can and cannot do with respect to th…"
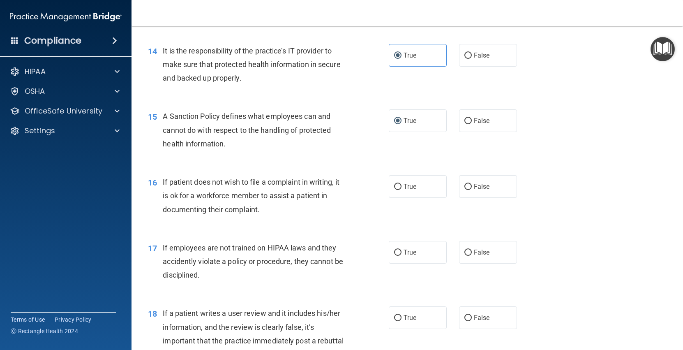
click at [299, 218] on div "16 If patient does not wish to file a complaint in writing, it is ok for a work…" at bounding box center [269, 197] width 266 height 45
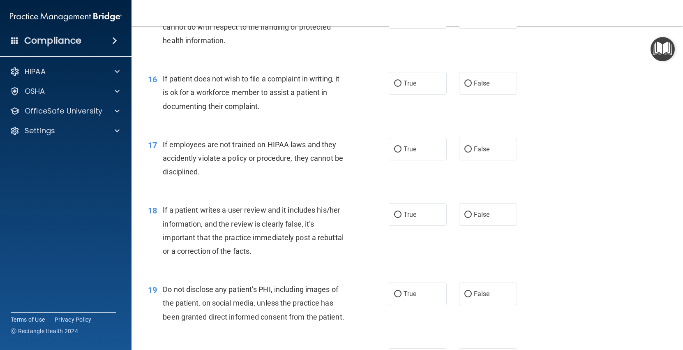
scroll to position [1159, 0]
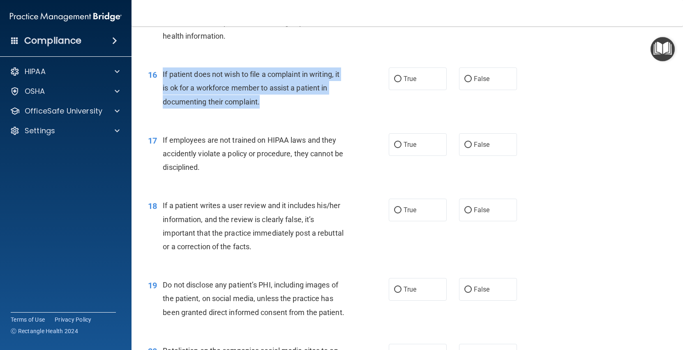
drag, startPoint x: 260, startPoint y: 105, endPoint x: 161, endPoint y: 76, distance: 103.1
click at [161, 76] on div "16 If patient does not wish to file a complaint in writing, it is ok for a work…" at bounding box center [269, 89] width 266 height 45
copy div "If patient does not wish to file a complaint in writing, it is ok for a workfor…"
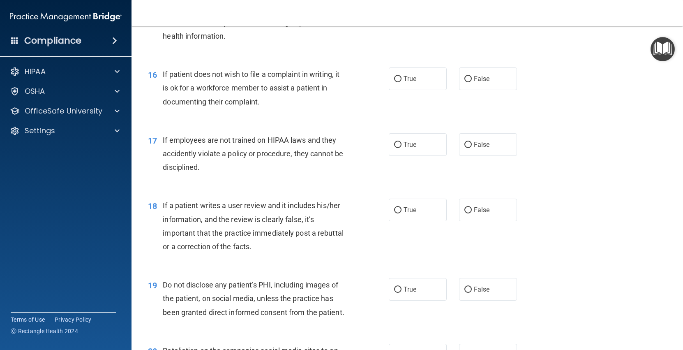
click at [427, 91] on div "16 If patient does not wish to file a complaint in writing, it is ok for a work…" at bounding box center [407, 90] width 531 height 66
click at [421, 85] on label "True" at bounding box center [418, 78] width 58 height 23
click at [402, 82] on input "True" at bounding box center [397, 79] width 7 height 6
radio input "true"
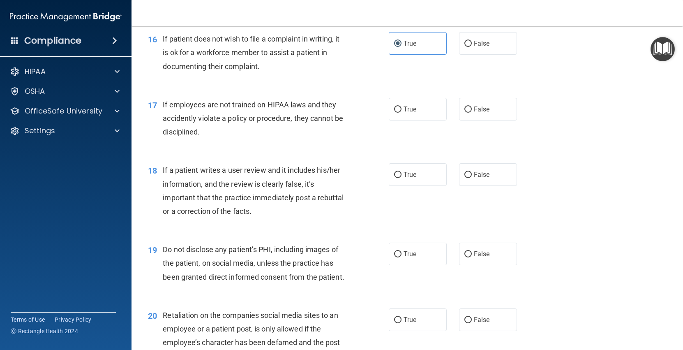
scroll to position [1197, 0]
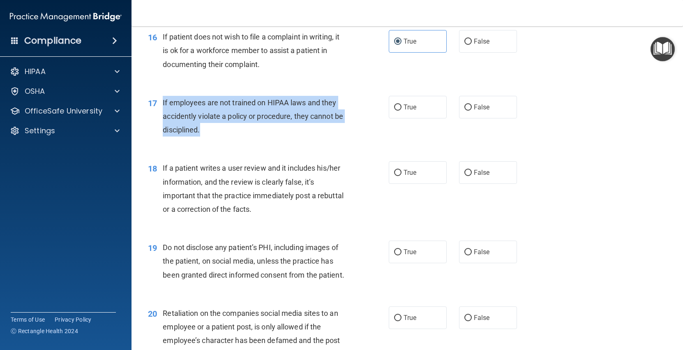
drag, startPoint x: 205, startPoint y: 131, endPoint x: 159, endPoint y: 107, distance: 52.0
click at [159, 107] on div "17 If employees are not trained on HIPAA laws and they accidently violate a pol…" at bounding box center [269, 118] width 266 height 45
copy div "If employees are not trained on HIPAA laws and they accidently violate a policy…"
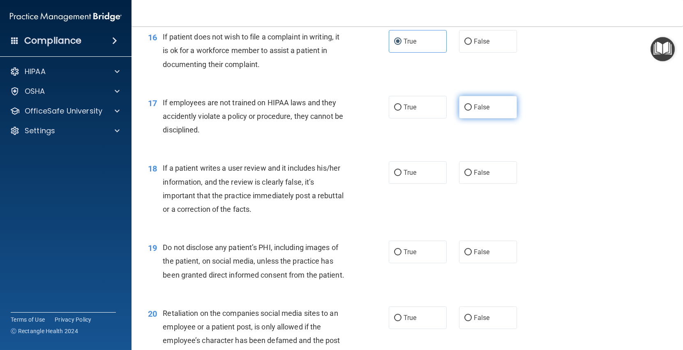
click at [482, 109] on span "False" at bounding box center [482, 107] width 16 height 8
click at [472, 109] on input "False" at bounding box center [467, 107] width 7 height 6
radio input "true"
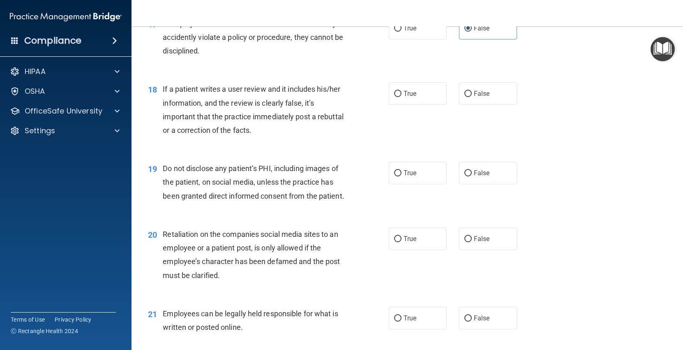
scroll to position [1278, 0]
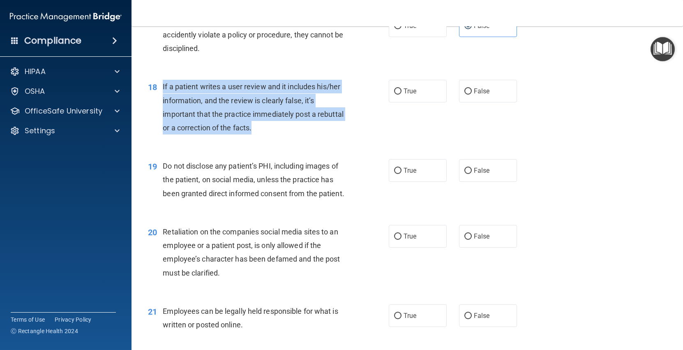
drag, startPoint x: 256, startPoint y: 133, endPoint x: 161, endPoint y: 84, distance: 107.5
click at [161, 84] on div "18 If a patient writes a user review and it includes his/her information, and t…" at bounding box center [269, 109] width 266 height 59
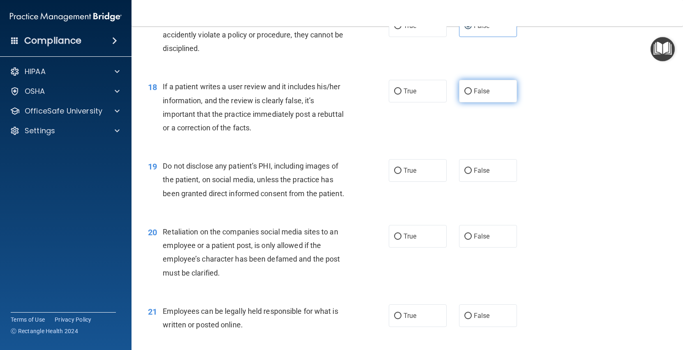
click at [472, 95] on label "False" at bounding box center [488, 91] width 58 height 23
click at [472, 95] on input "False" at bounding box center [467, 91] width 7 height 6
radio input "true"
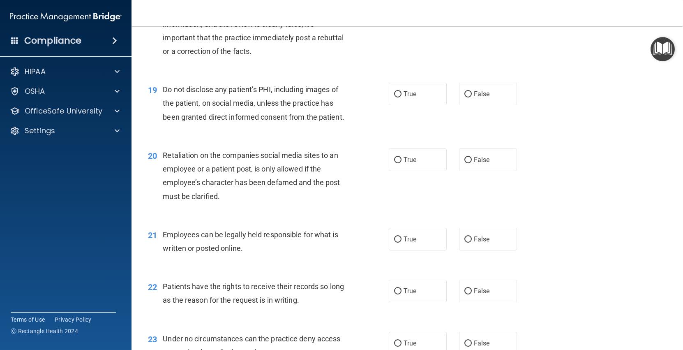
scroll to position [1359, 0]
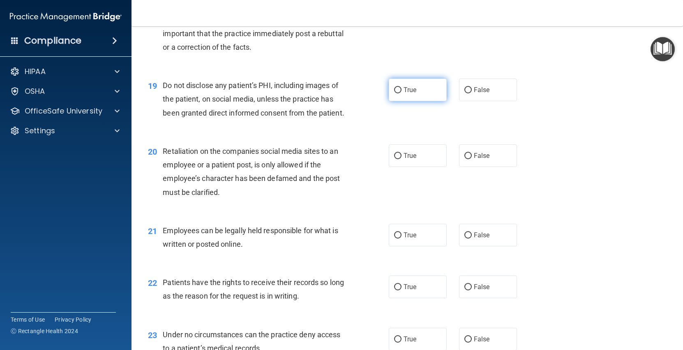
click at [425, 88] on label "True" at bounding box center [418, 90] width 58 height 23
click at [402, 88] on input "True" at bounding box center [397, 90] width 7 height 6
radio input "true"
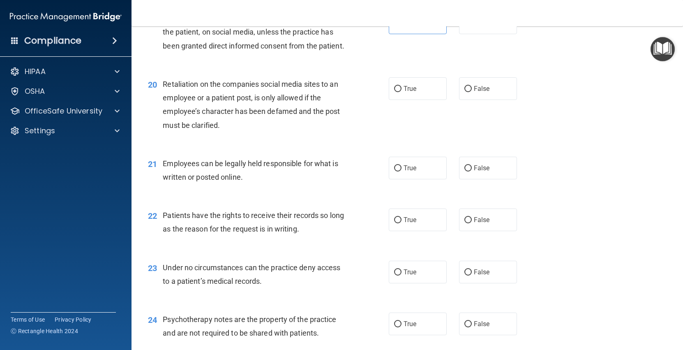
scroll to position [1427, 0]
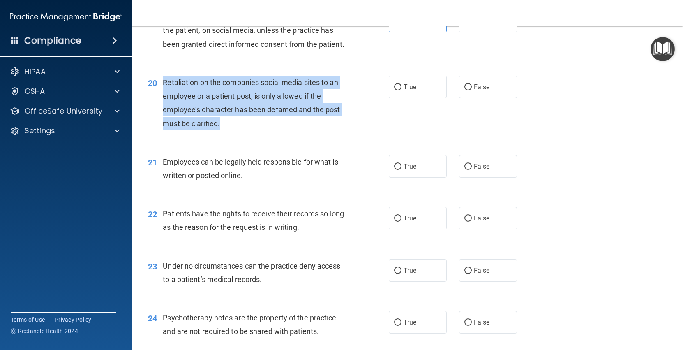
drag, startPoint x: 226, startPoint y: 127, endPoint x: 162, endPoint y: 83, distance: 77.8
click at [162, 83] on div "20 Retaliation on the companies social media sites to an employee or a patient …" at bounding box center [269, 105] width 266 height 59
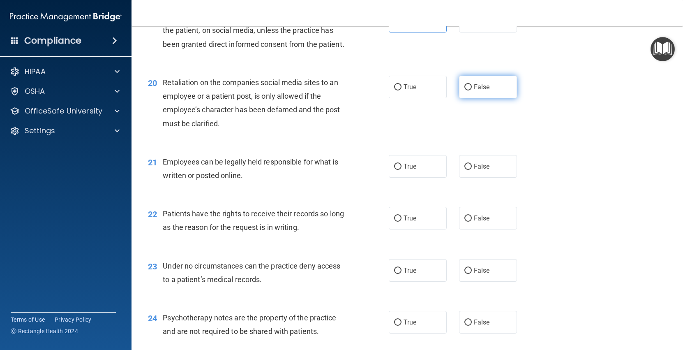
click at [477, 92] on label "False" at bounding box center [488, 87] width 58 height 23
click at [472, 90] on input "False" at bounding box center [467, 87] width 7 height 6
radio input "true"
click at [411, 166] on span "True" at bounding box center [410, 166] width 13 height 8
click at [402, 166] on input "True" at bounding box center [397, 167] width 7 height 6
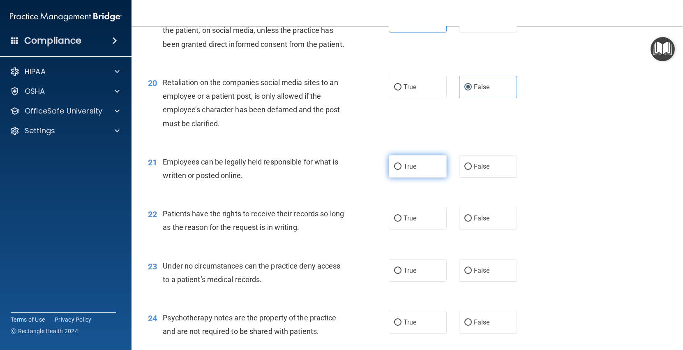
radio input "true"
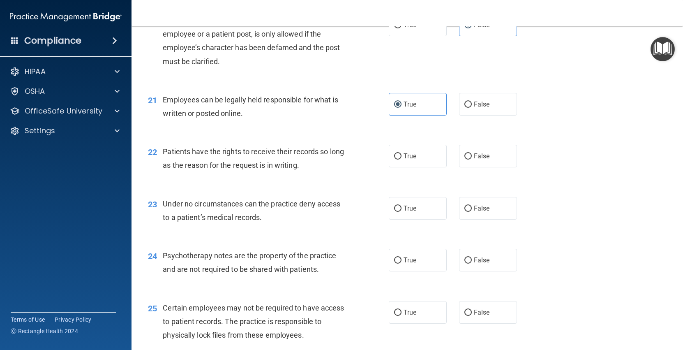
scroll to position [1533, 0]
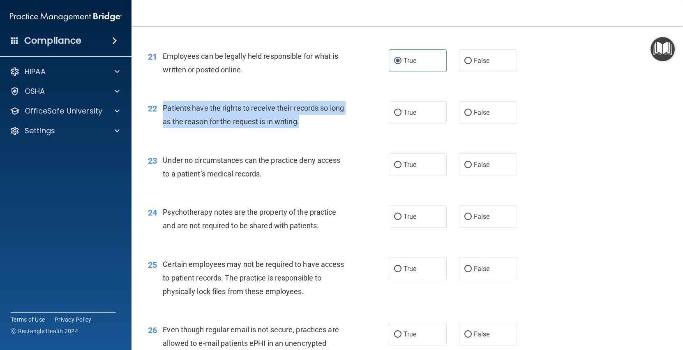
drag, startPoint x: 302, startPoint y: 129, endPoint x: 159, endPoint y: 113, distance: 143.9
click at [159, 113] on div "22 Patients have the rights to receive their records so long as the reason for …" at bounding box center [269, 116] width 266 height 31
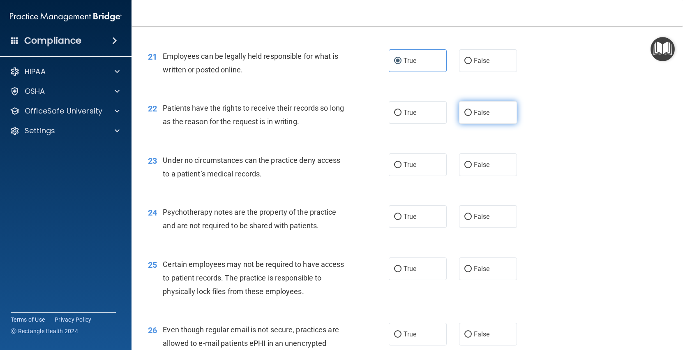
click at [485, 119] on label "False" at bounding box center [488, 112] width 58 height 23
click at [472, 116] on input "False" at bounding box center [467, 113] width 7 height 6
radio input "true"
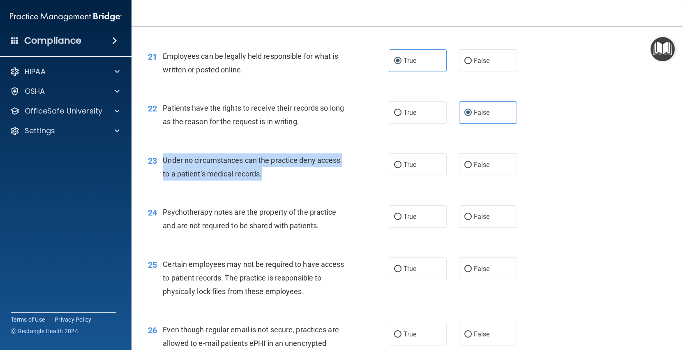
drag, startPoint x: 268, startPoint y: 171, endPoint x: 159, endPoint y: 161, distance: 109.4
click at [159, 161] on div "23 Under no circumstances can the practice deny access to a patient’s medical r…" at bounding box center [269, 168] width 266 height 31
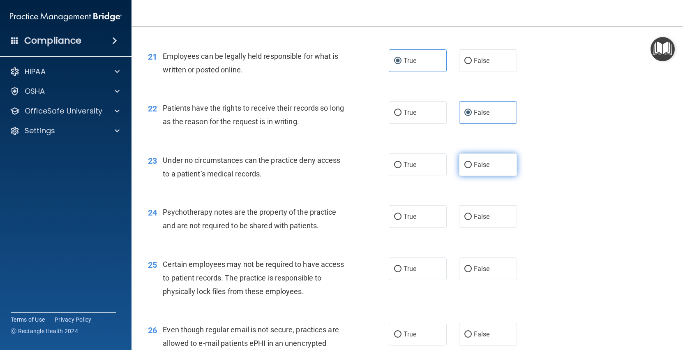
click at [489, 161] on span "False" at bounding box center [482, 165] width 16 height 8
click at [472, 162] on input "False" at bounding box center [467, 165] width 7 height 6
radio input "true"
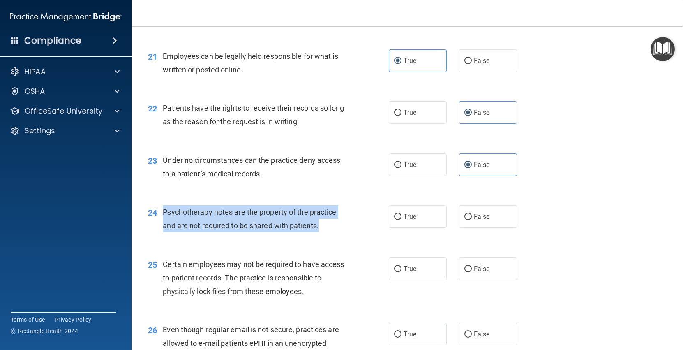
drag, startPoint x: 322, startPoint y: 226, endPoint x: 163, endPoint y: 210, distance: 159.9
click at [163, 210] on div "Psychotherapy notes are the property of the practice and are not required to be…" at bounding box center [258, 218] width 190 height 27
click at [398, 220] on input "True" at bounding box center [397, 217] width 7 height 6
radio input "true"
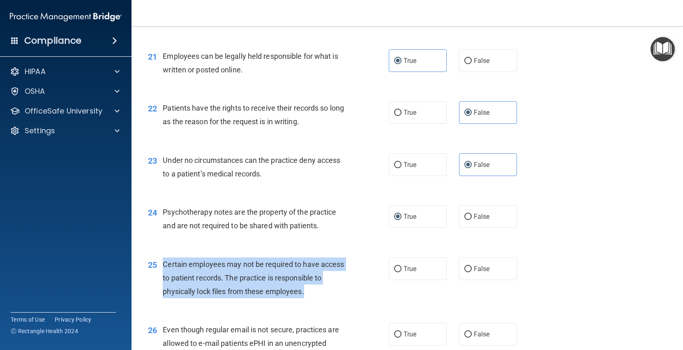
drag, startPoint x: 312, startPoint y: 293, endPoint x: 156, endPoint y: 269, distance: 158.1
click at [156, 269] on div "25 Certain employees may not be required to have access to patient records. The…" at bounding box center [269, 279] width 266 height 45
click at [397, 269] on input "True" at bounding box center [397, 269] width 7 height 6
radio input "true"
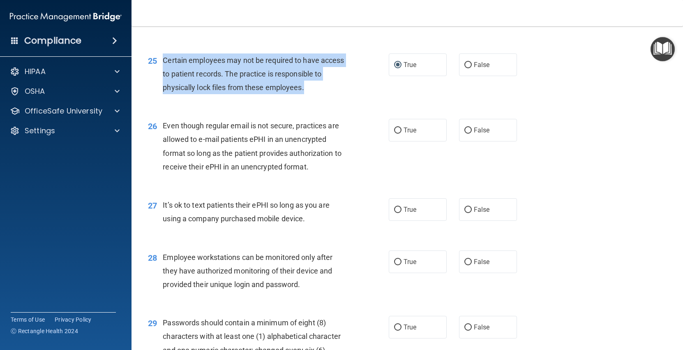
scroll to position [1740, 0]
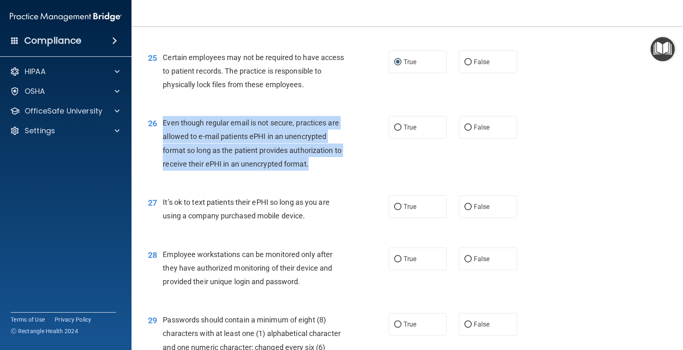
drag, startPoint x: 311, startPoint y: 168, endPoint x: 161, endPoint y: 126, distance: 155.9
click at [161, 126] on div "26 Even though regular email is not secure, practices are allowed to e-mail pat…" at bounding box center [269, 145] width 266 height 59
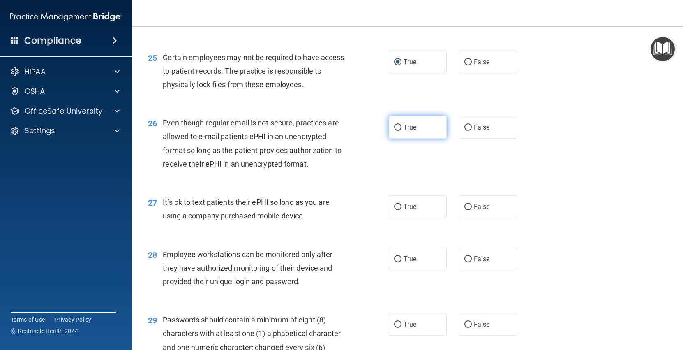
click at [403, 120] on label "True" at bounding box center [418, 127] width 58 height 23
click at [402, 125] on input "True" at bounding box center [397, 128] width 7 height 6
radio input "true"
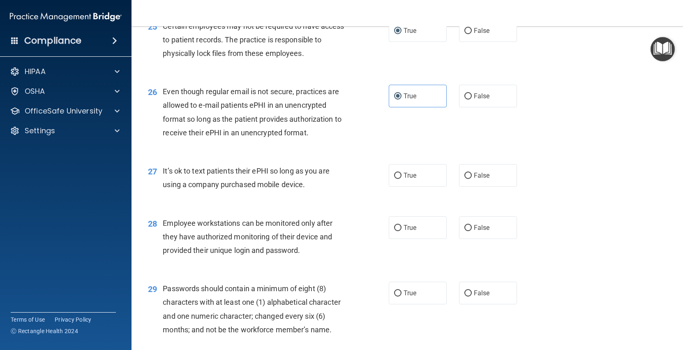
scroll to position [1783, 0]
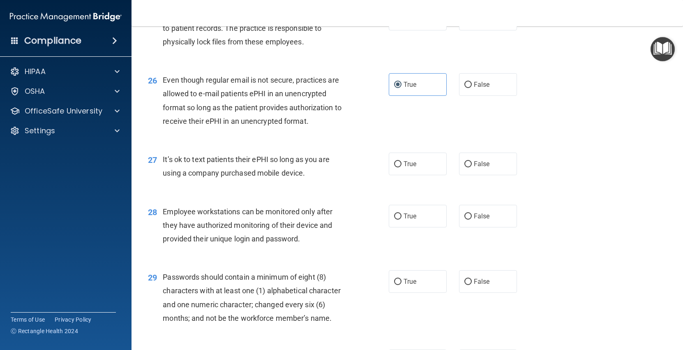
drag, startPoint x: 314, startPoint y: 180, endPoint x: 162, endPoint y: 164, distance: 153.4
click at [162, 164] on div "27 It’s ok to text patients their ePHI so long as you are using a company purch…" at bounding box center [269, 167] width 266 height 31
click at [462, 164] on label "False" at bounding box center [488, 163] width 58 height 23
click at [464, 164] on input "False" at bounding box center [467, 164] width 7 height 6
radio input "true"
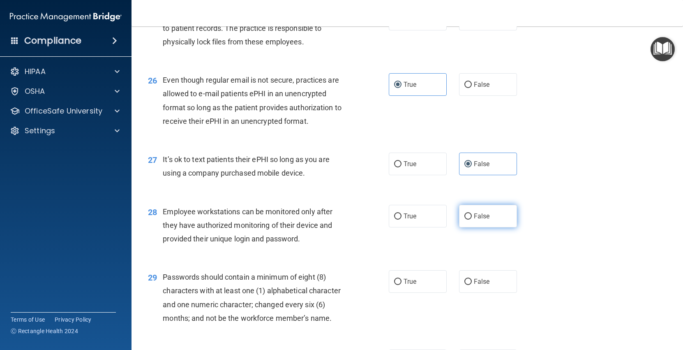
click at [468, 211] on label "False" at bounding box center [488, 216] width 58 height 23
click at [468, 213] on input "False" at bounding box center [467, 216] width 7 height 6
radio input "true"
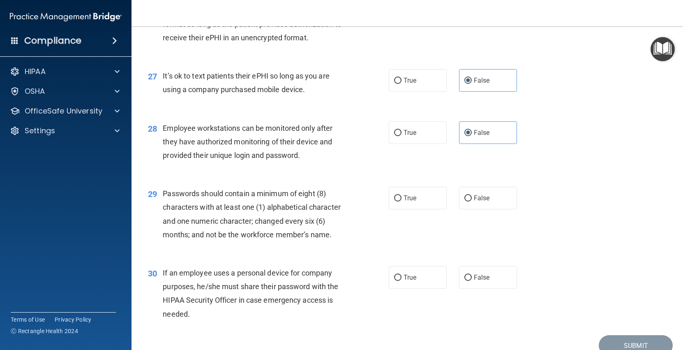
scroll to position [1905, 0]
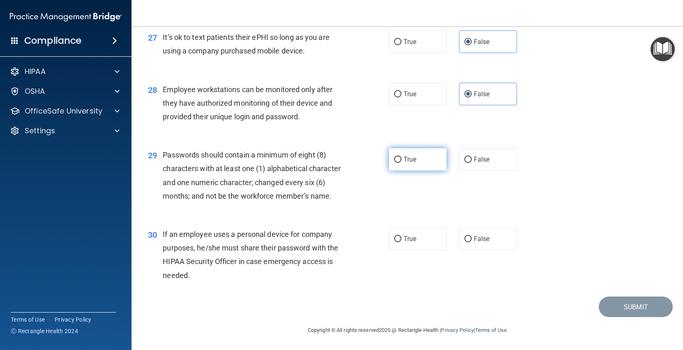
click at [394, 154] on label "True" at bounding box center [418, 159] width 58 height 23
click at [394, 157] on input "True" at bounding box center [397, 160] width 7 height 6
radio input "true"
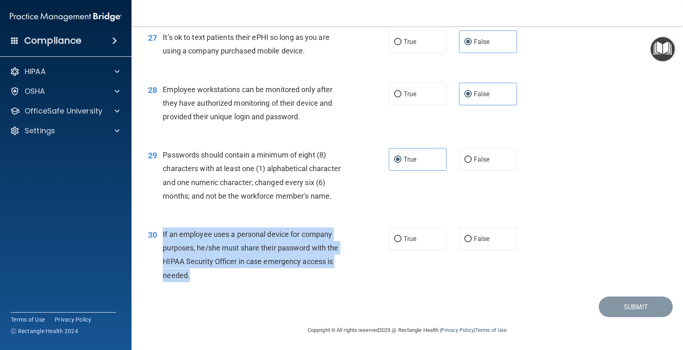
drag, startPoint x: 199, startPoint y: 271, endPoint x: 162, endPoint y: 236, distance: 51.4
click at [162, 236] on div "30 If an employee uses a personal device for company purposes, he/she must shar…" at bounding box center [269, 256] width 266 height 59
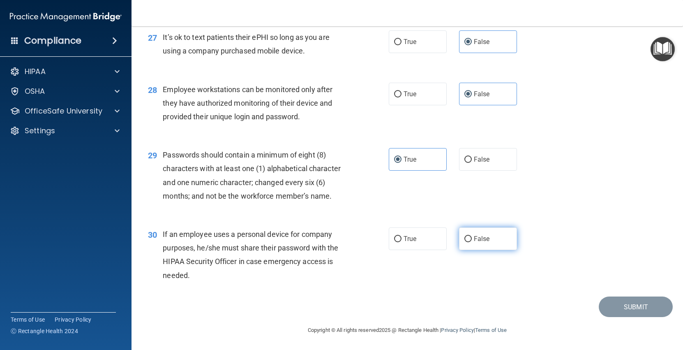
click at [490, 237] on label "False" at bounding box center [488, 238] width 58 height 23
click at [472, 237] on input "False" at bounding box center [467, 239] width 7 height 6
radio input "true"
click at [416, 273] on div "30 If an employee uses a personal device for company purposes, he/she must shar…" at bounding box center [407, 256] width 531 height 79
click at [607, 309] on button "Submit" at bounding box center [636, 306] width 74 height 21
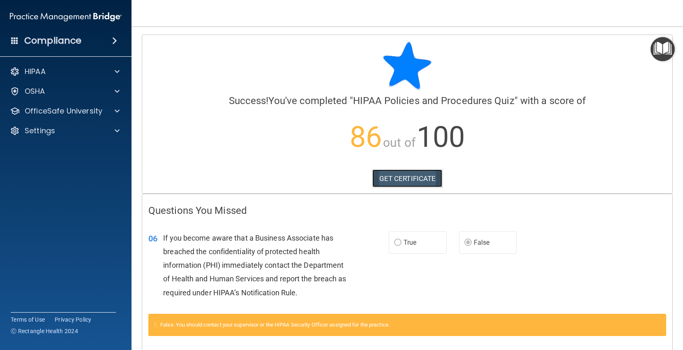
click at [431, 179] on link "GET CERTIFICATE" at bounding box center [407, 178] width 70 height 18
